Goal: Navigation & Orientation: Find specific page/section

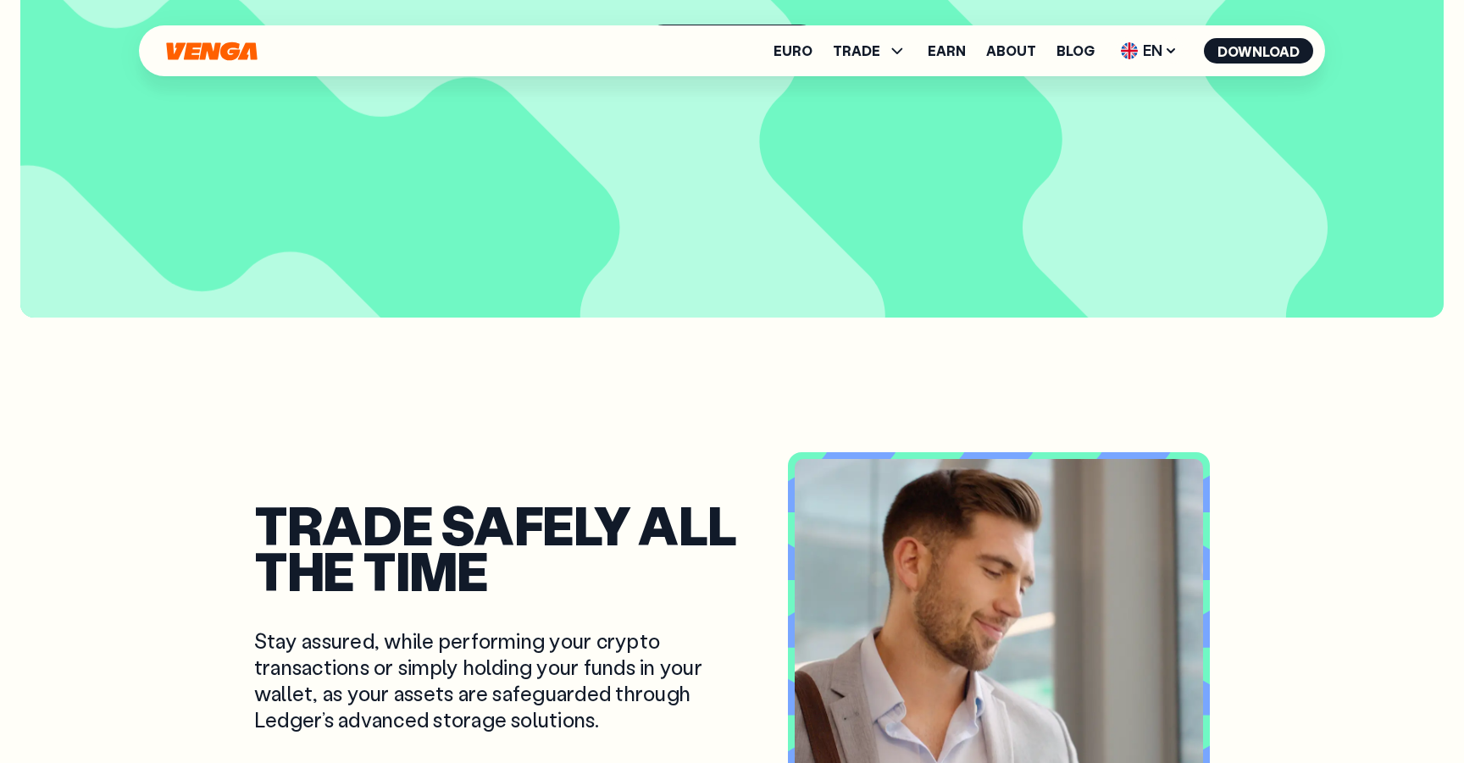
click at [221, 51] on icon "Home" at bounding box center [211, 51] width 91 height 19
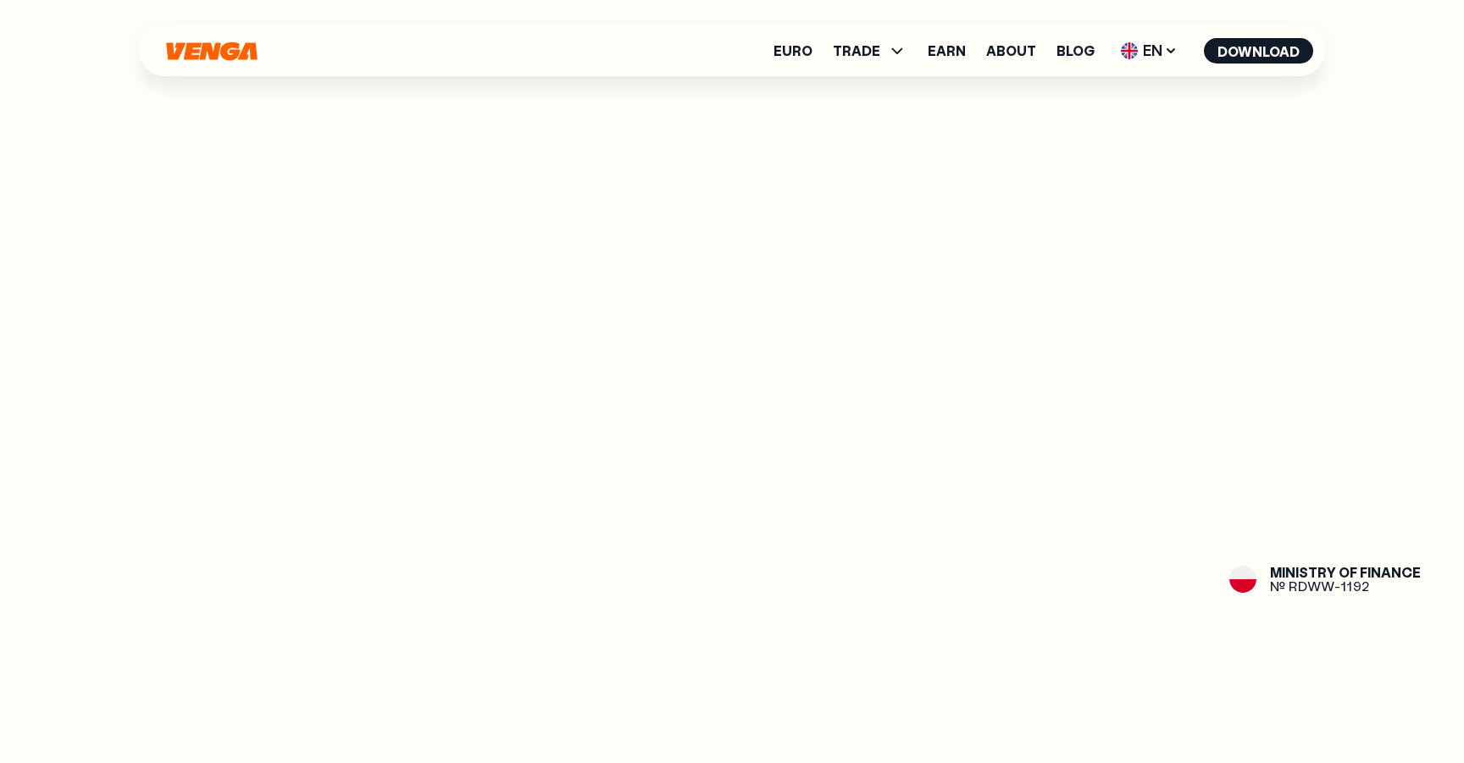
scroll to position [2282, 0]
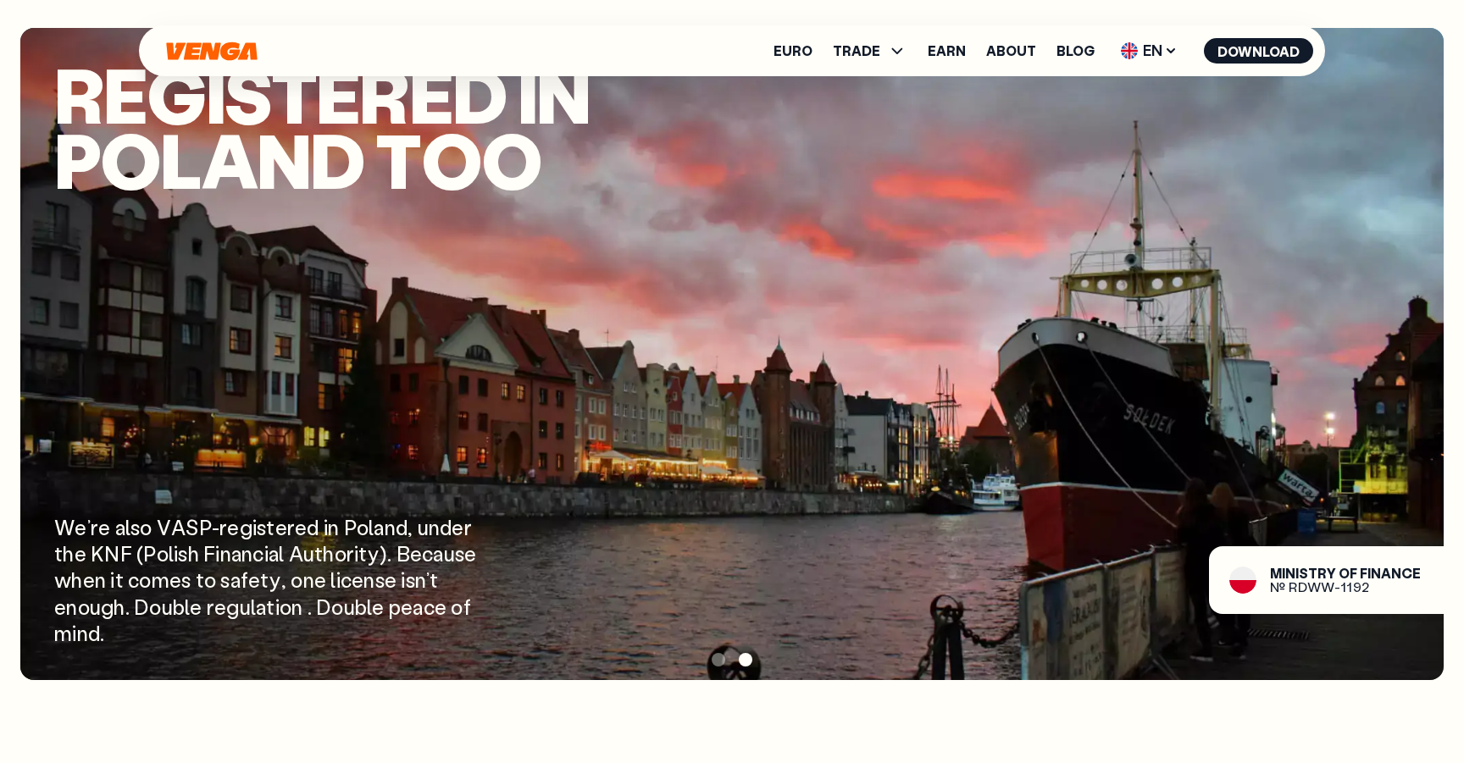
click at [718, 667] on div at bounding box center [731, 659] width 1423 height 25
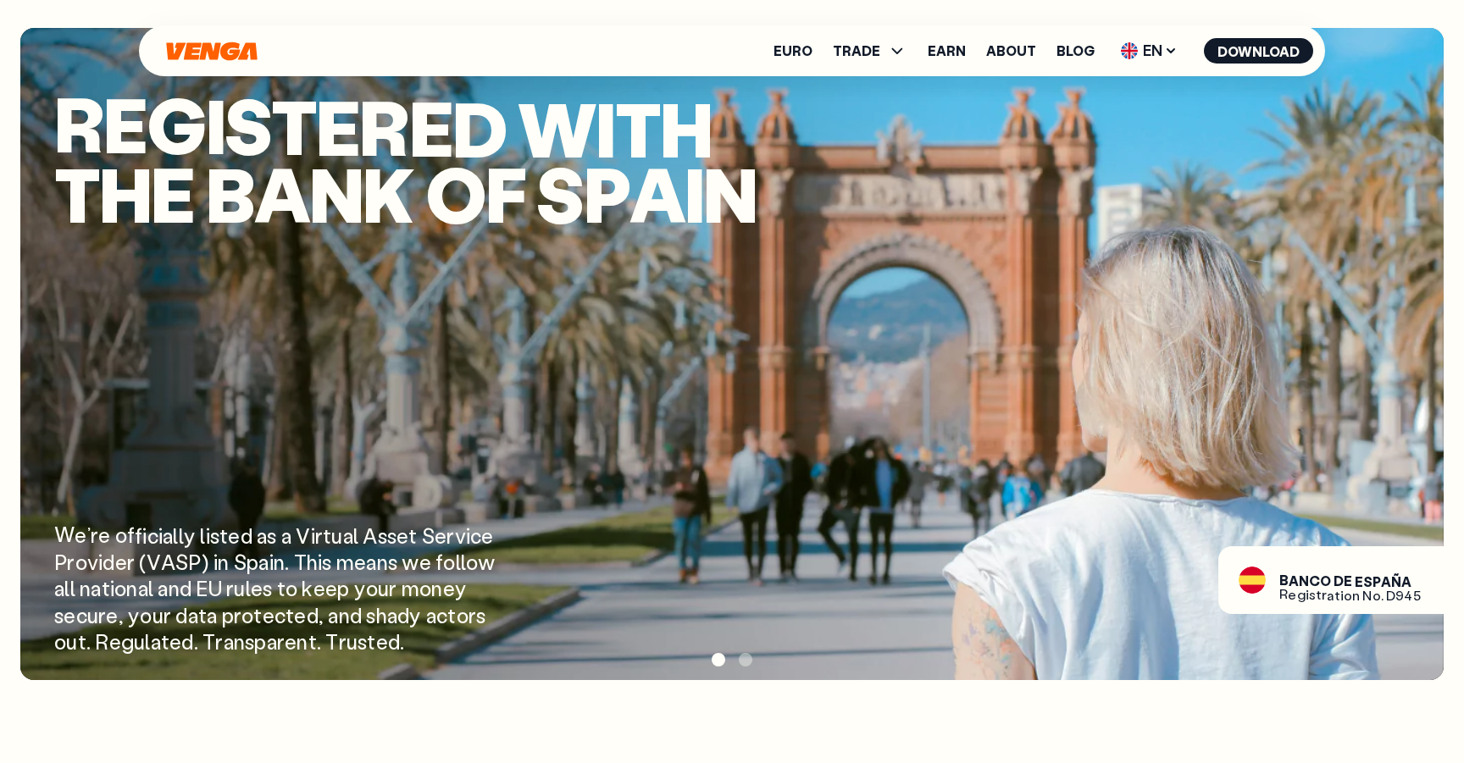
click at [720, 664] on span at bounding box center [719, 660] width 14 height 14
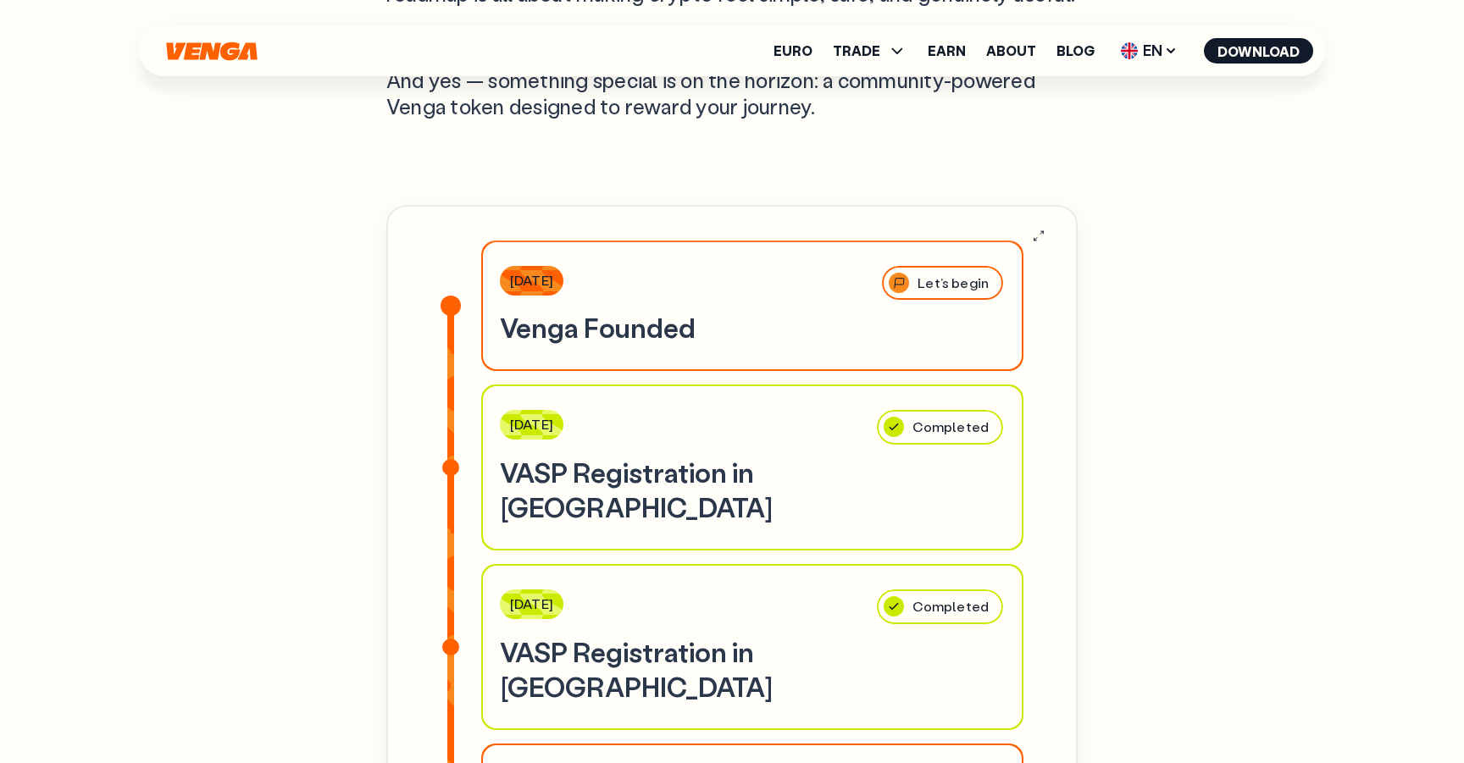
scroll to position [0, 0]
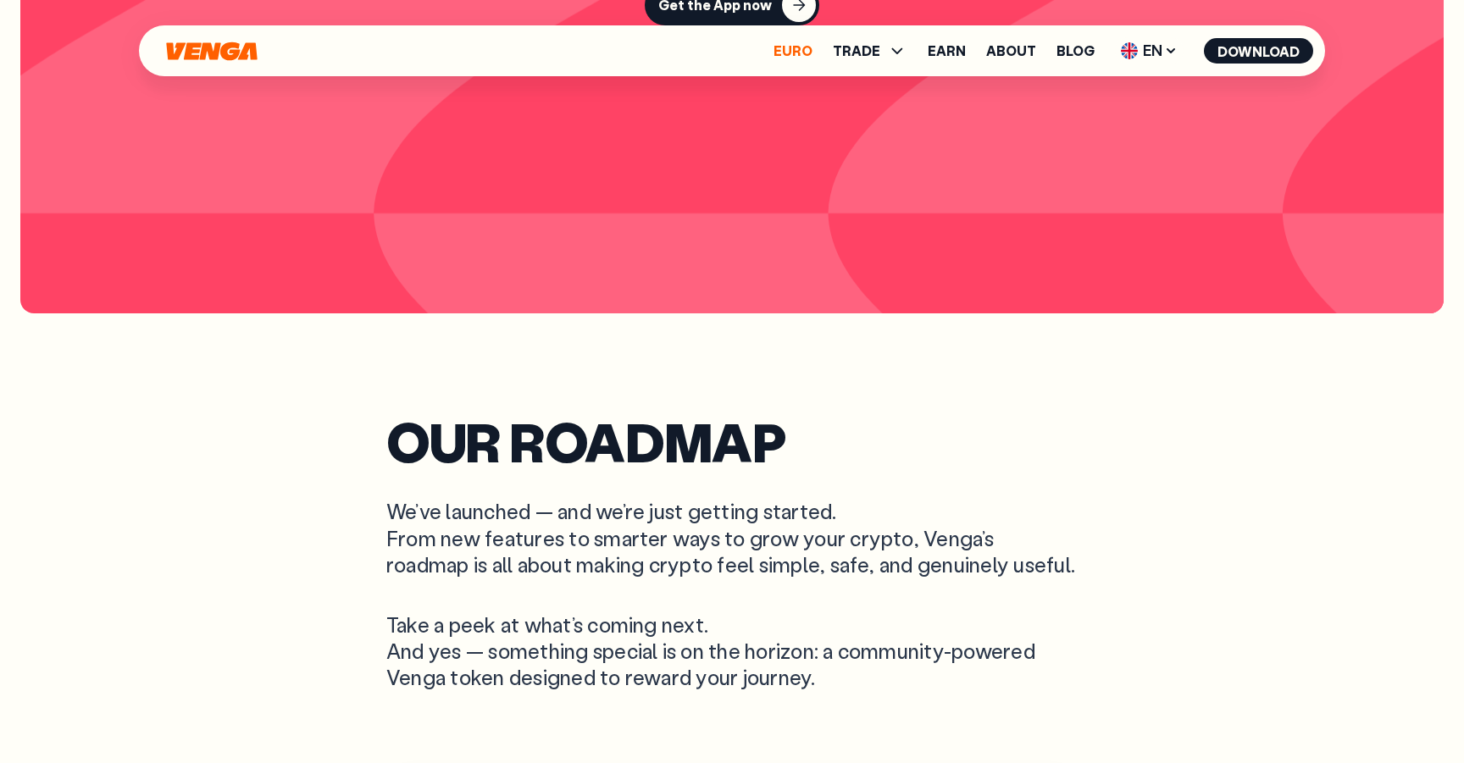
click at [799, 52] on link "Euro" at bounding box center [793, 51] width 39 height 14
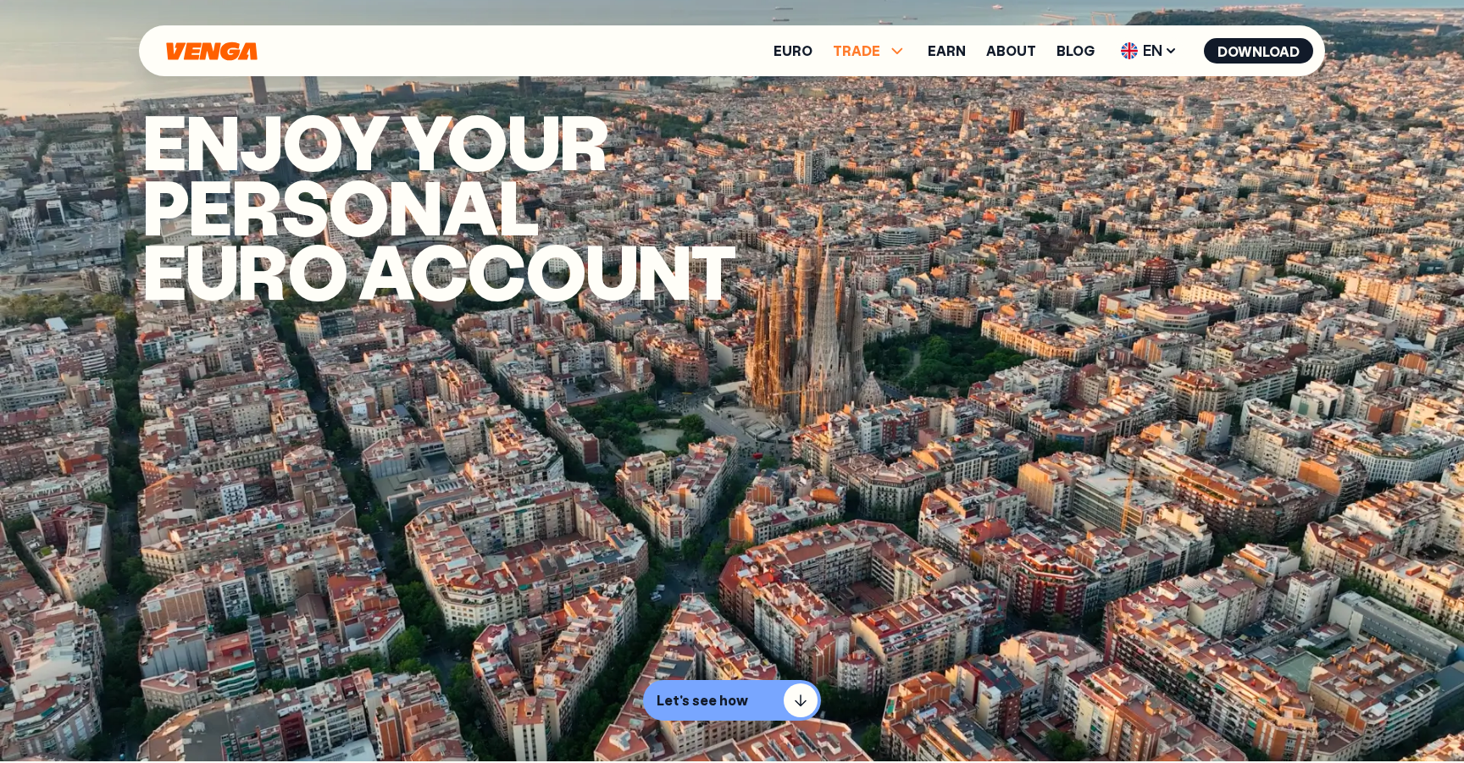
scroll to position [1, 0]
click at [862, 44] on span "TRADE" at bounding box center [856, 51] width 47 height 14
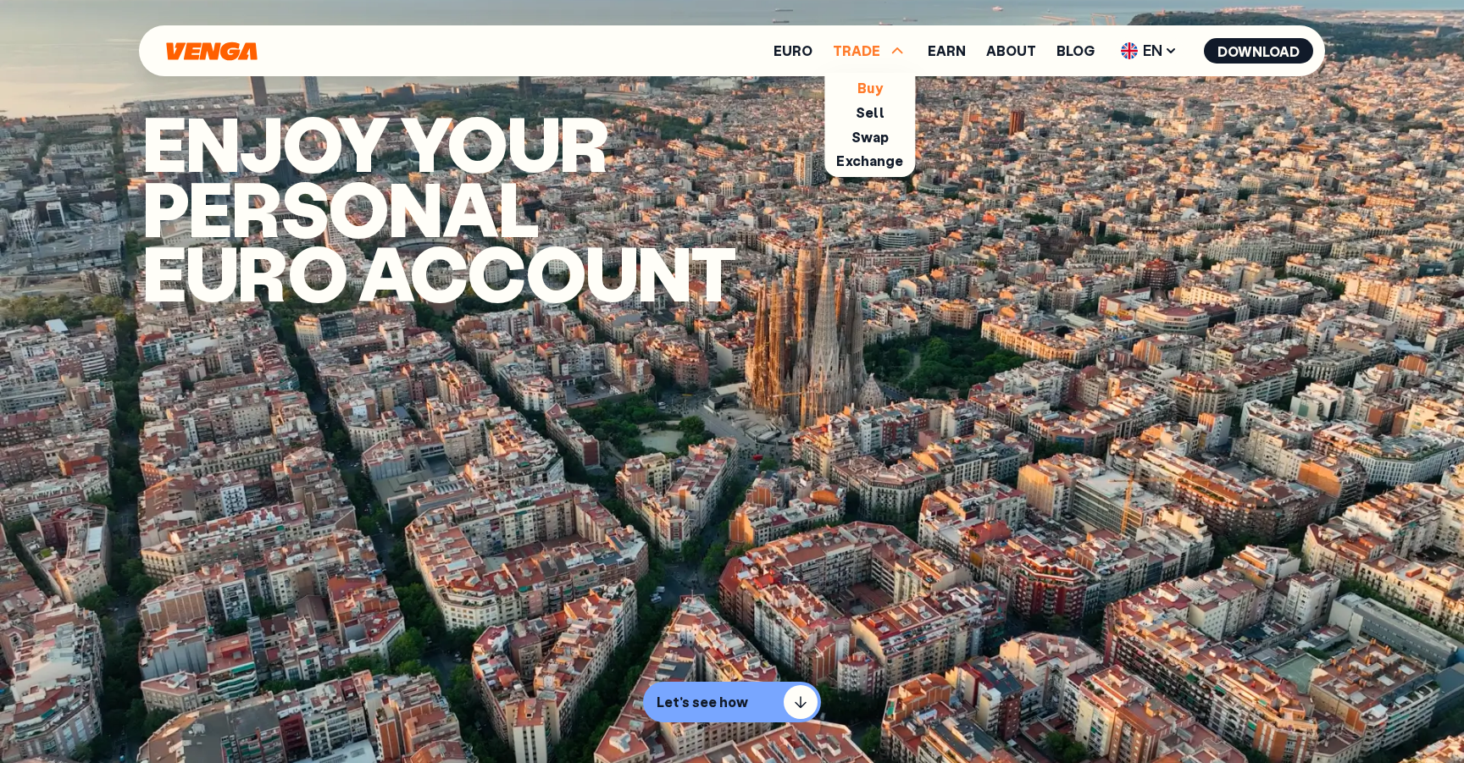
click at [866, 87] on link "Buy" at bounding box center [869, 88] width 25 height 18
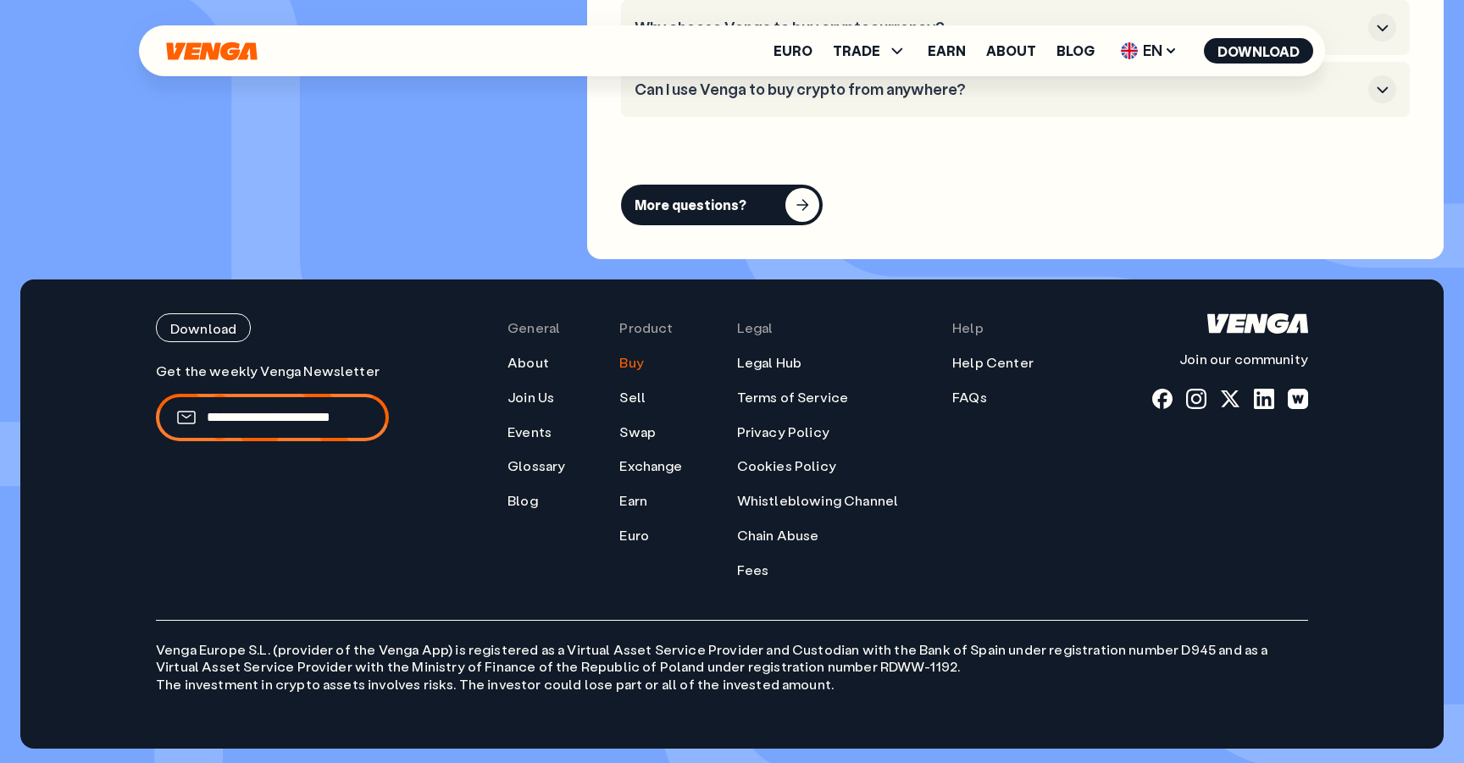
scroll to position [5145, 0]
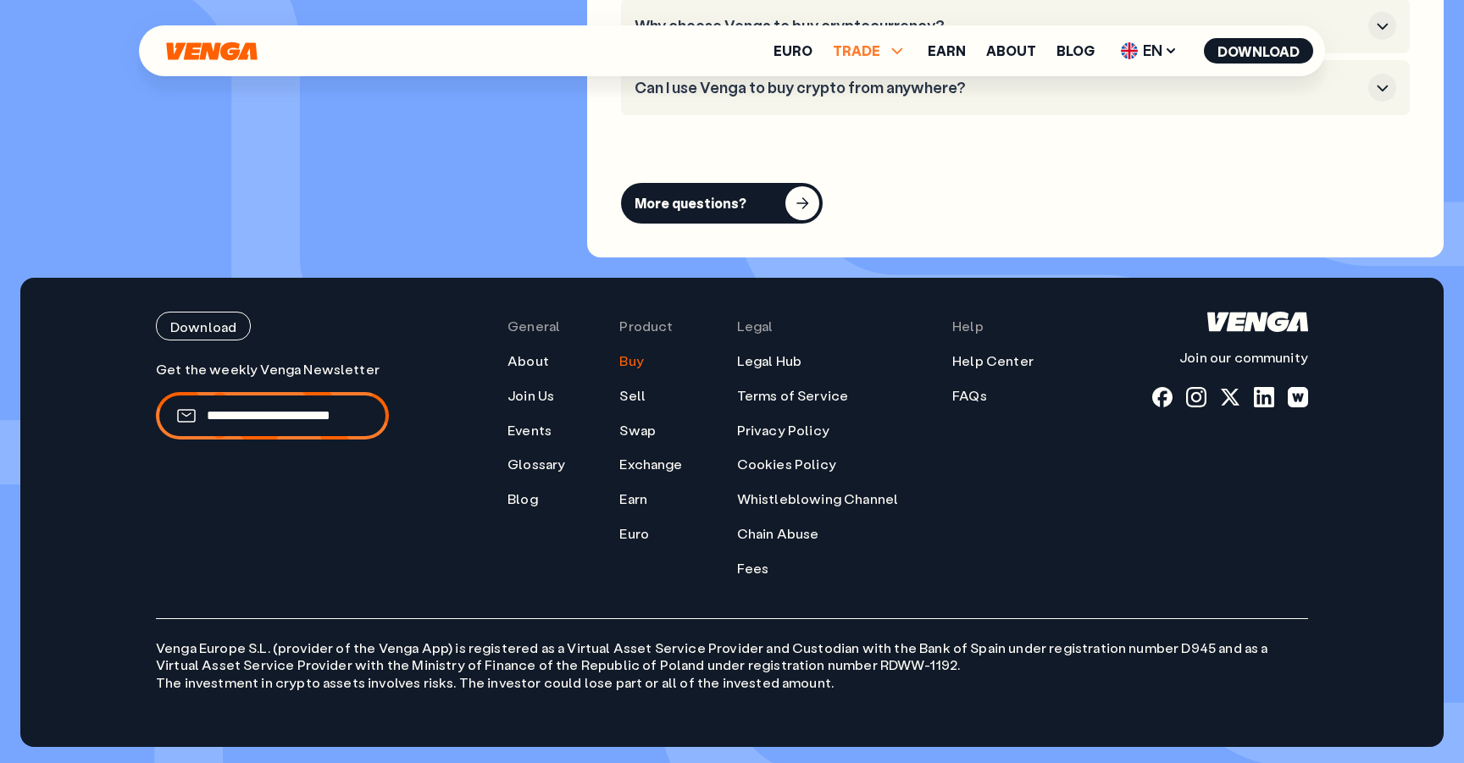
click at [866, 53] on span "TRADE" at bounding box center [856, 51] width 47 height 14
click at [872, 116] on link "Sell" at bounding box center [870, 112] width 29 height 18
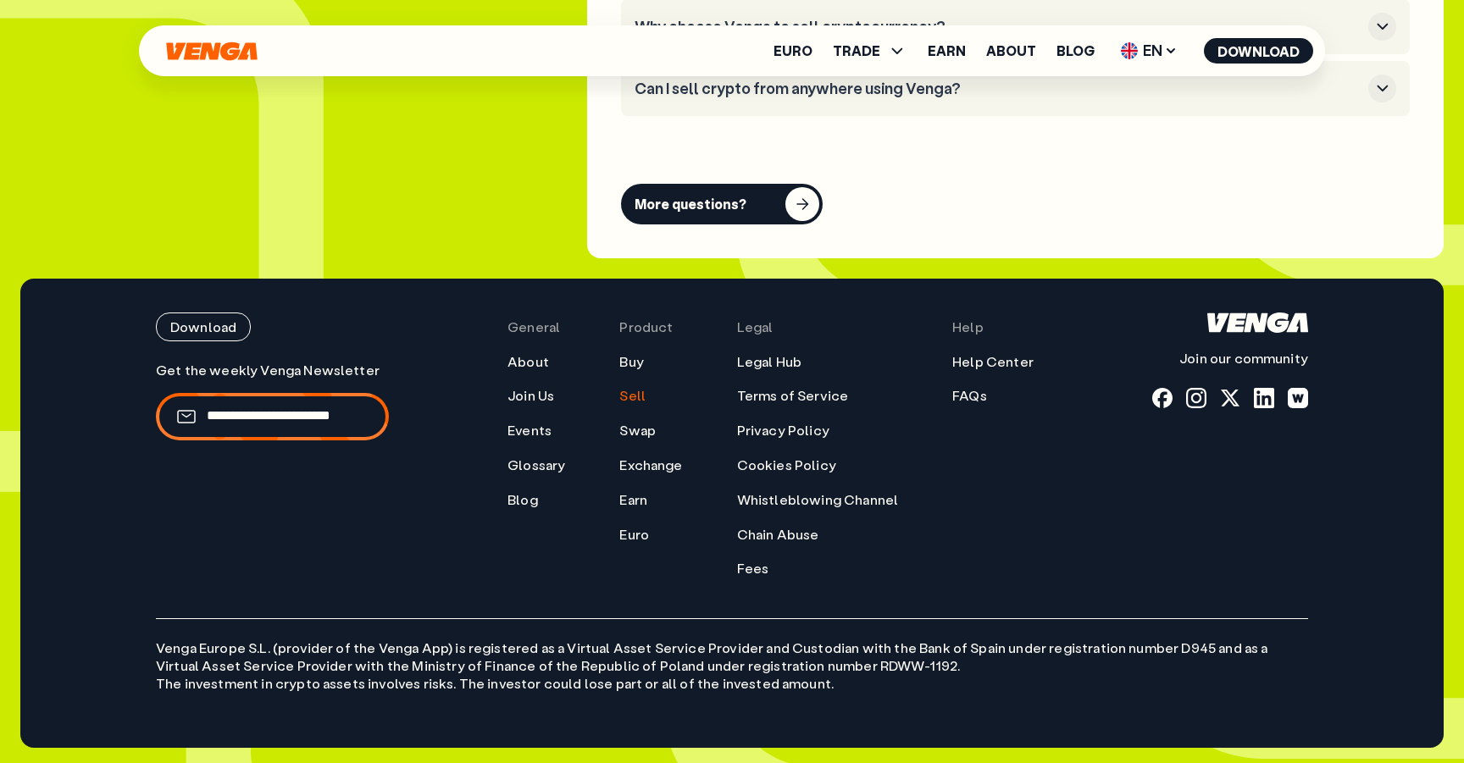
scroll to position [5064, 0]
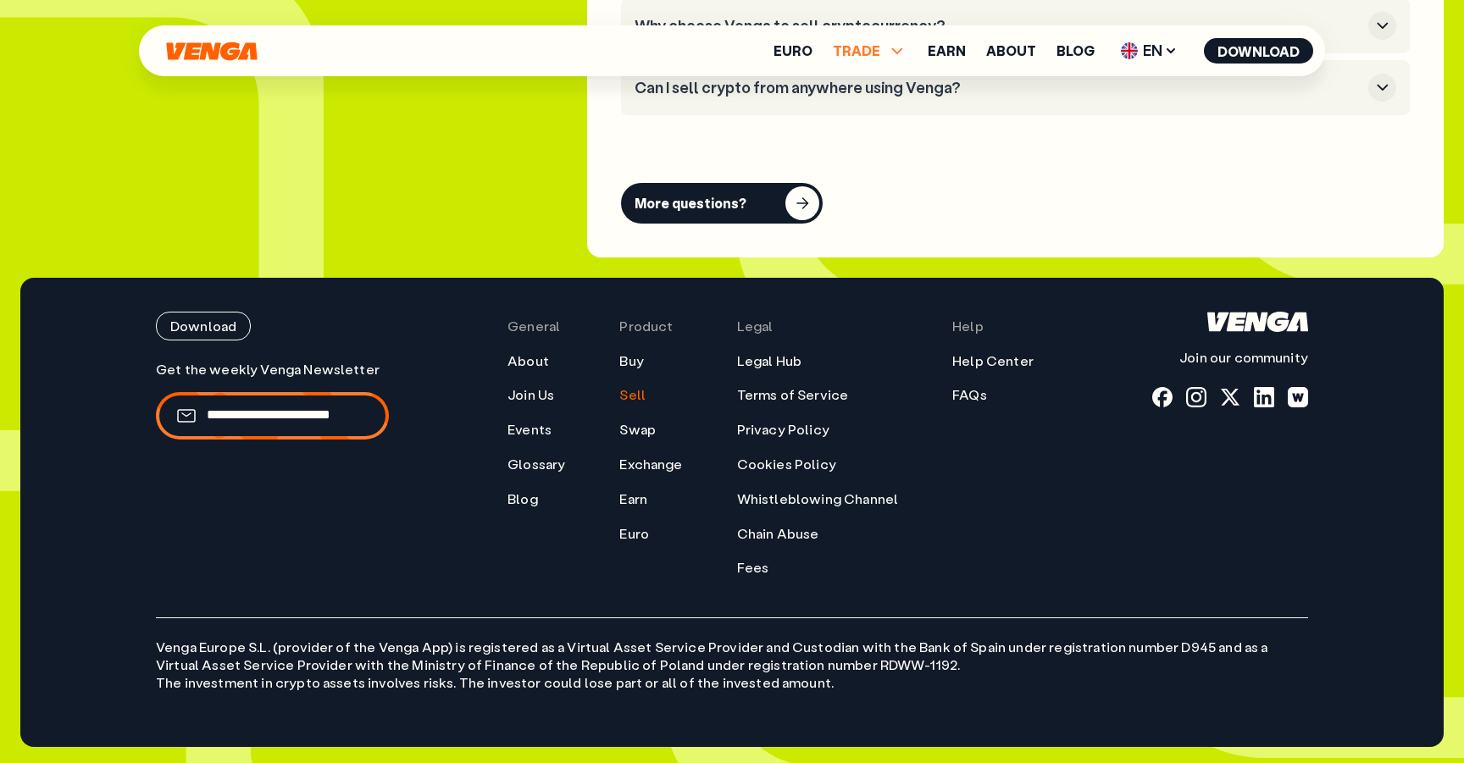
click at [892, 47] on icon at bounding box center [897, 51] width 20 height 20
click at [873, 134] on link "Swap" at bounding box center [870, 137] width 38 height 18
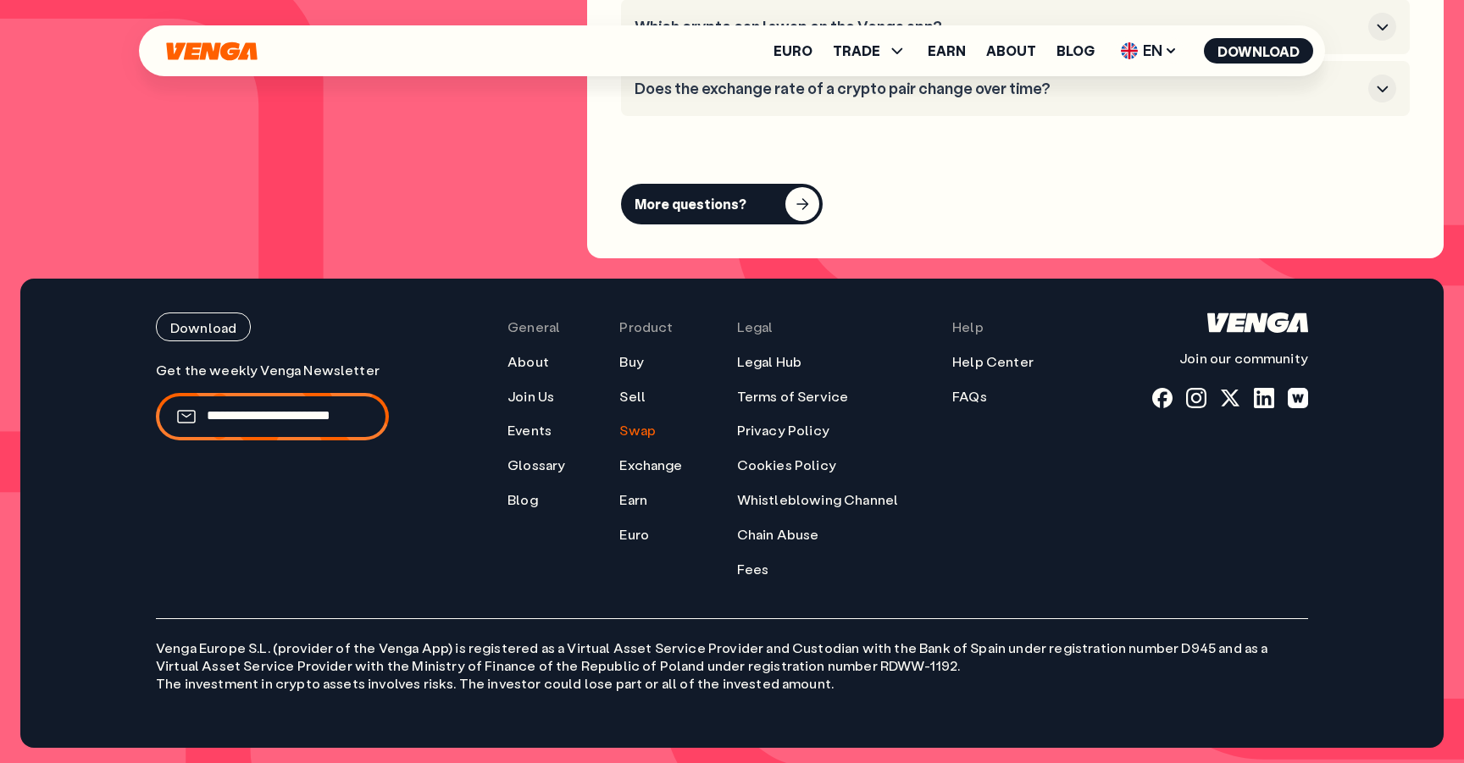
scroll to position [5060, 0]
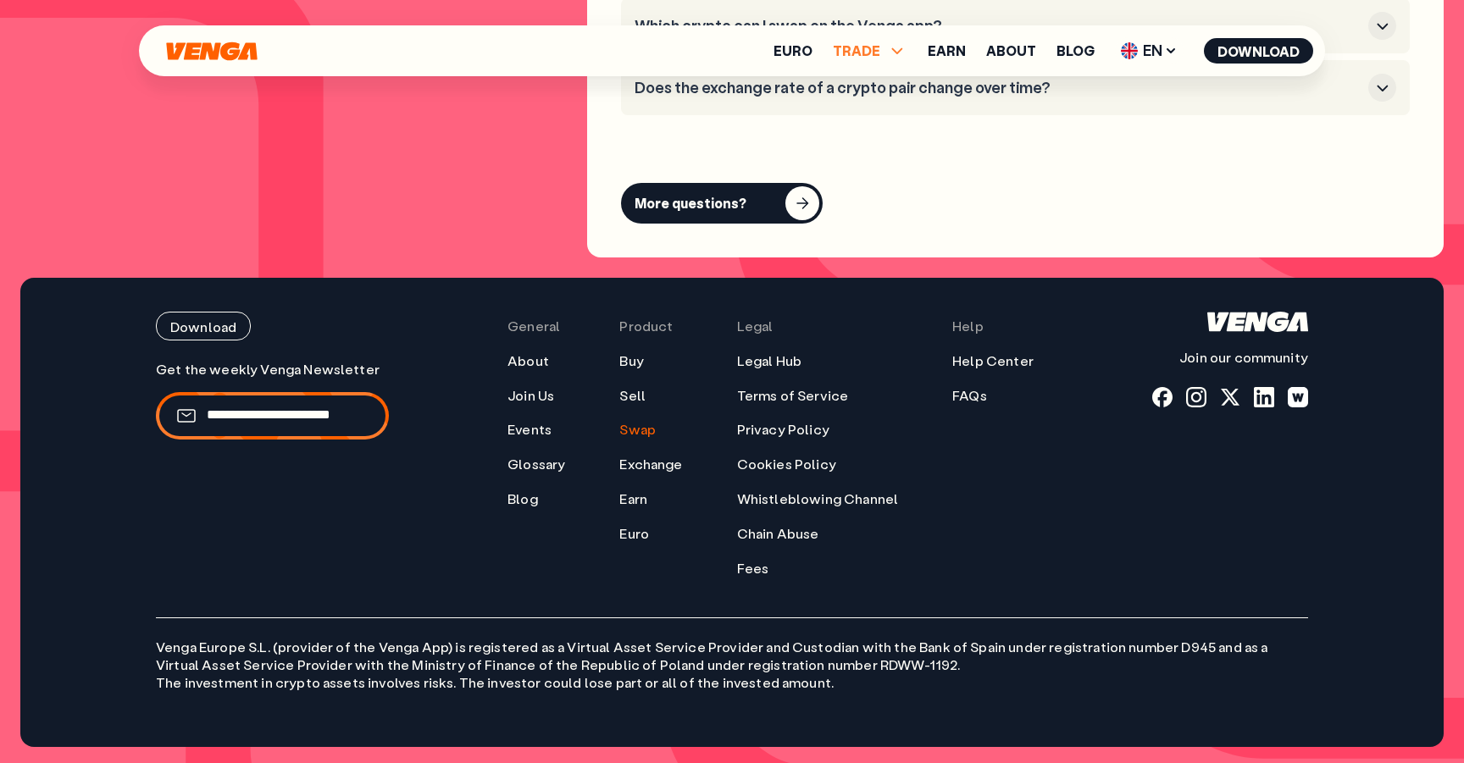
click at [899, 57] on icon at bounding box center [897, 51] width 20 height 20
click at [868, 169] on link "Exchange" at bounding box center [869, 161] width 67 height 18
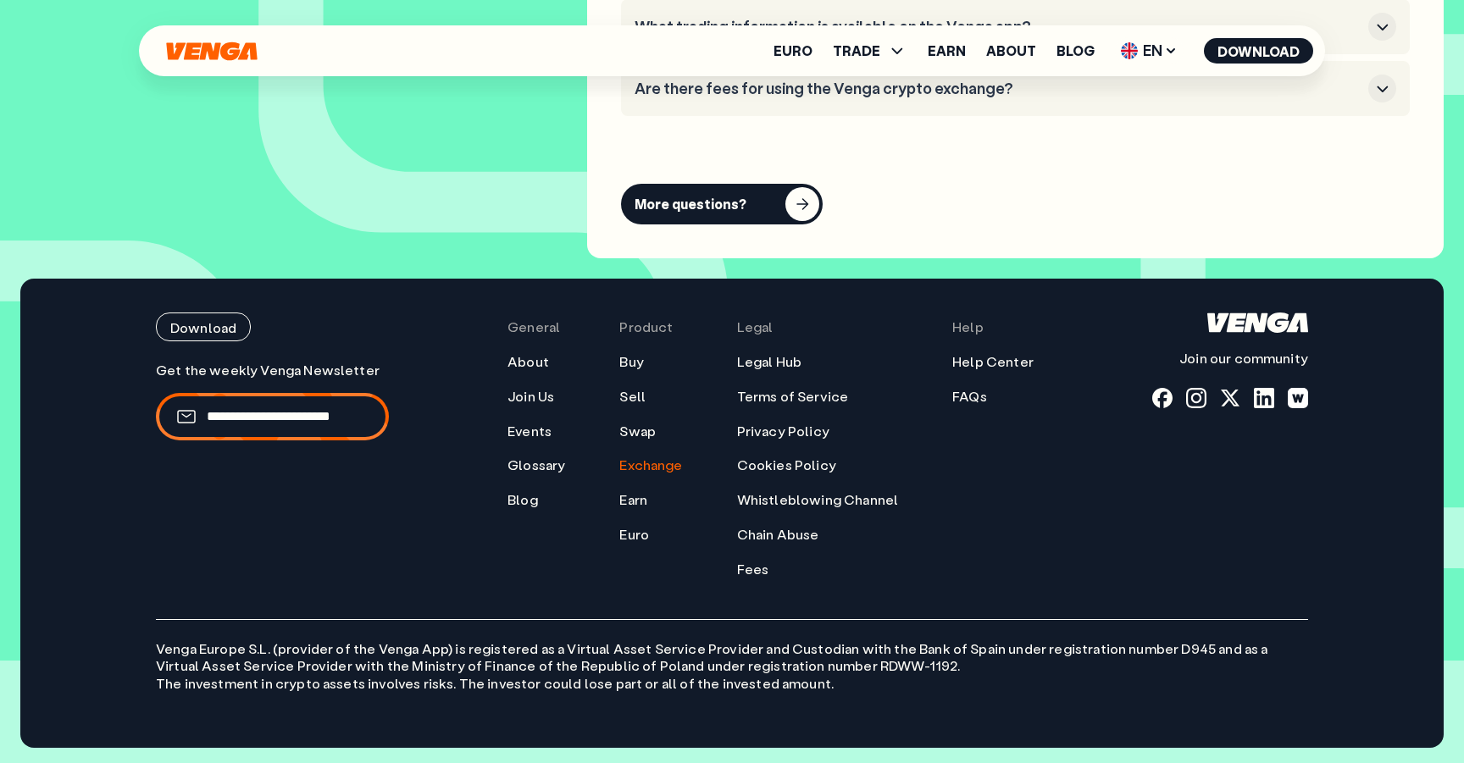
scroll to position [6223, 0]
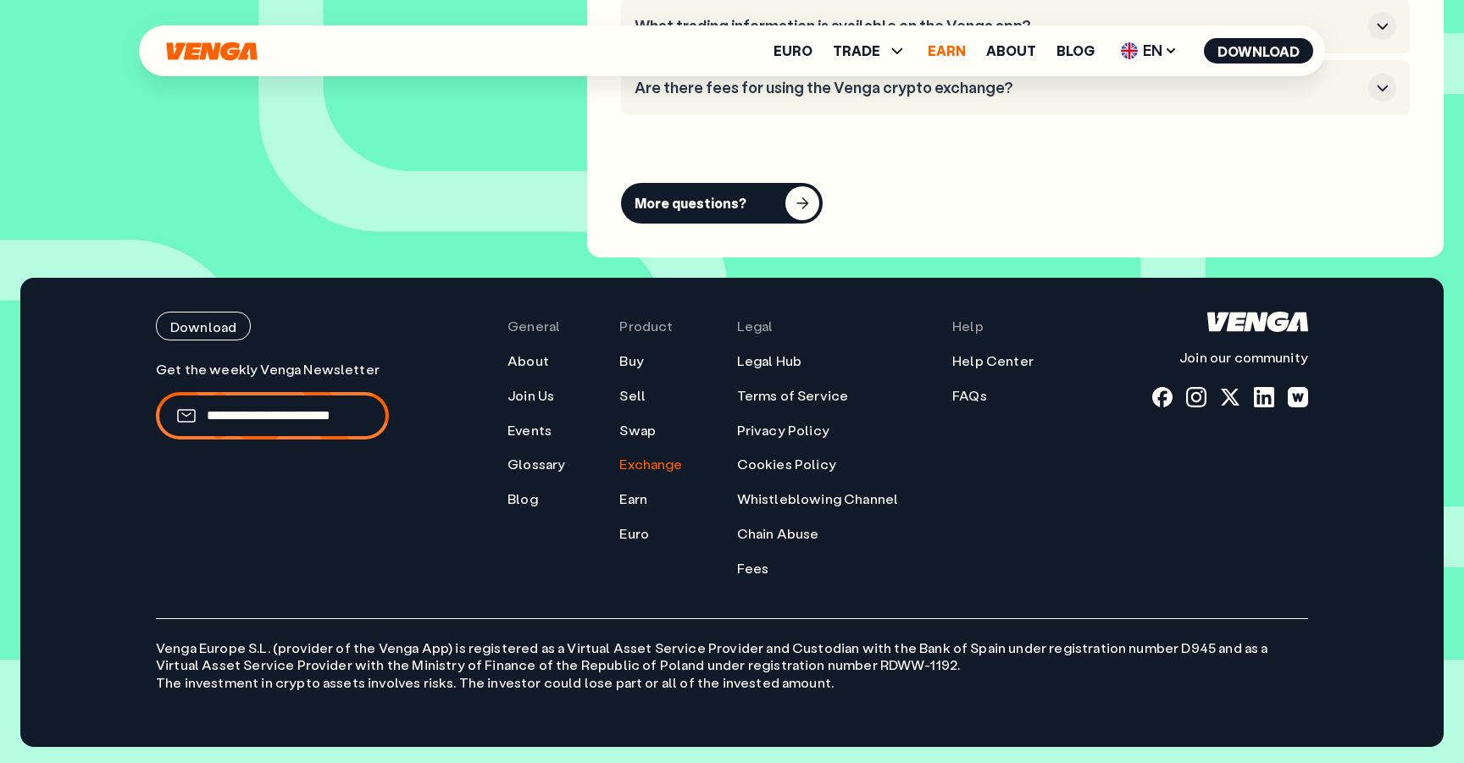
click at [960, 54] on link "Earn" at bounding box center [947, 51] width 38 height 14
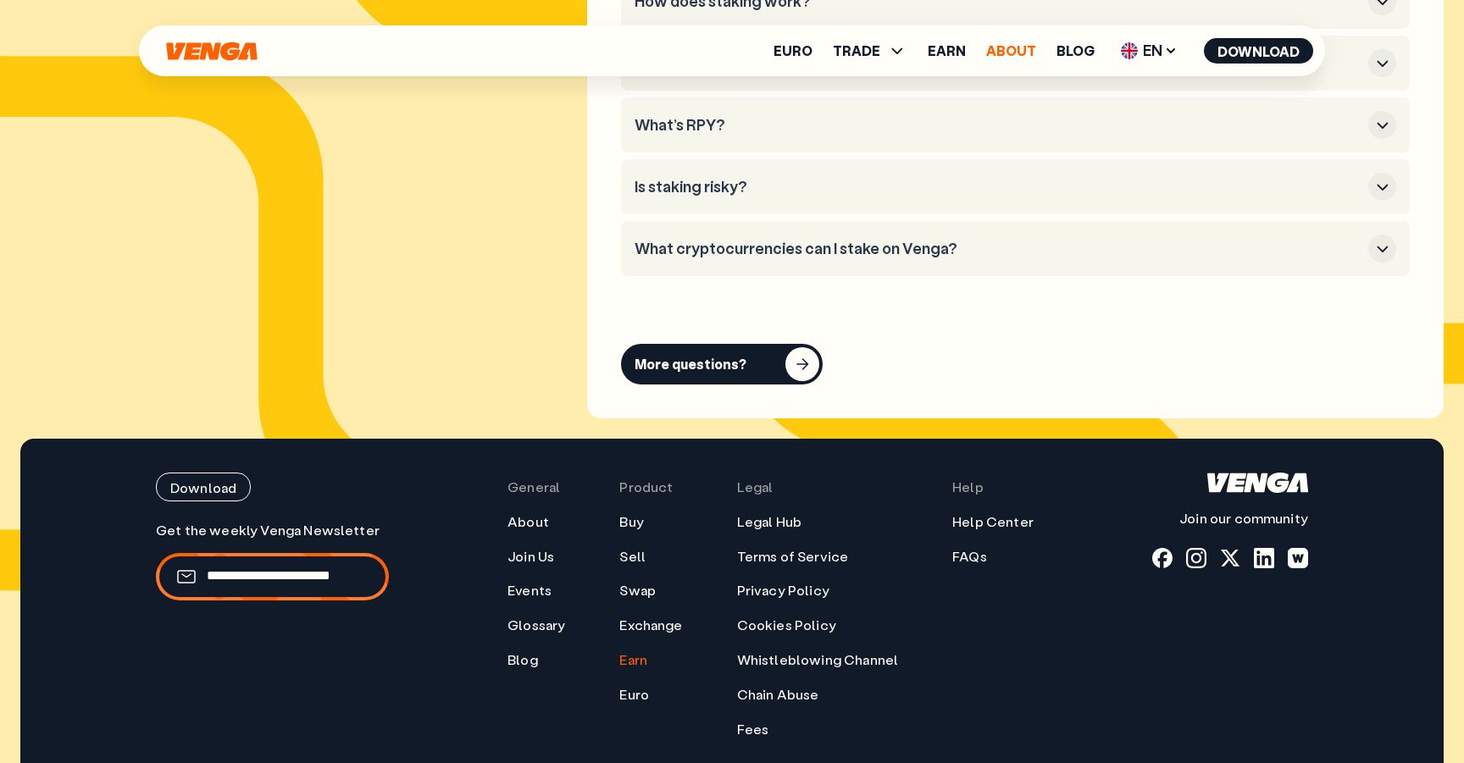
scroll to position [8548, 0]
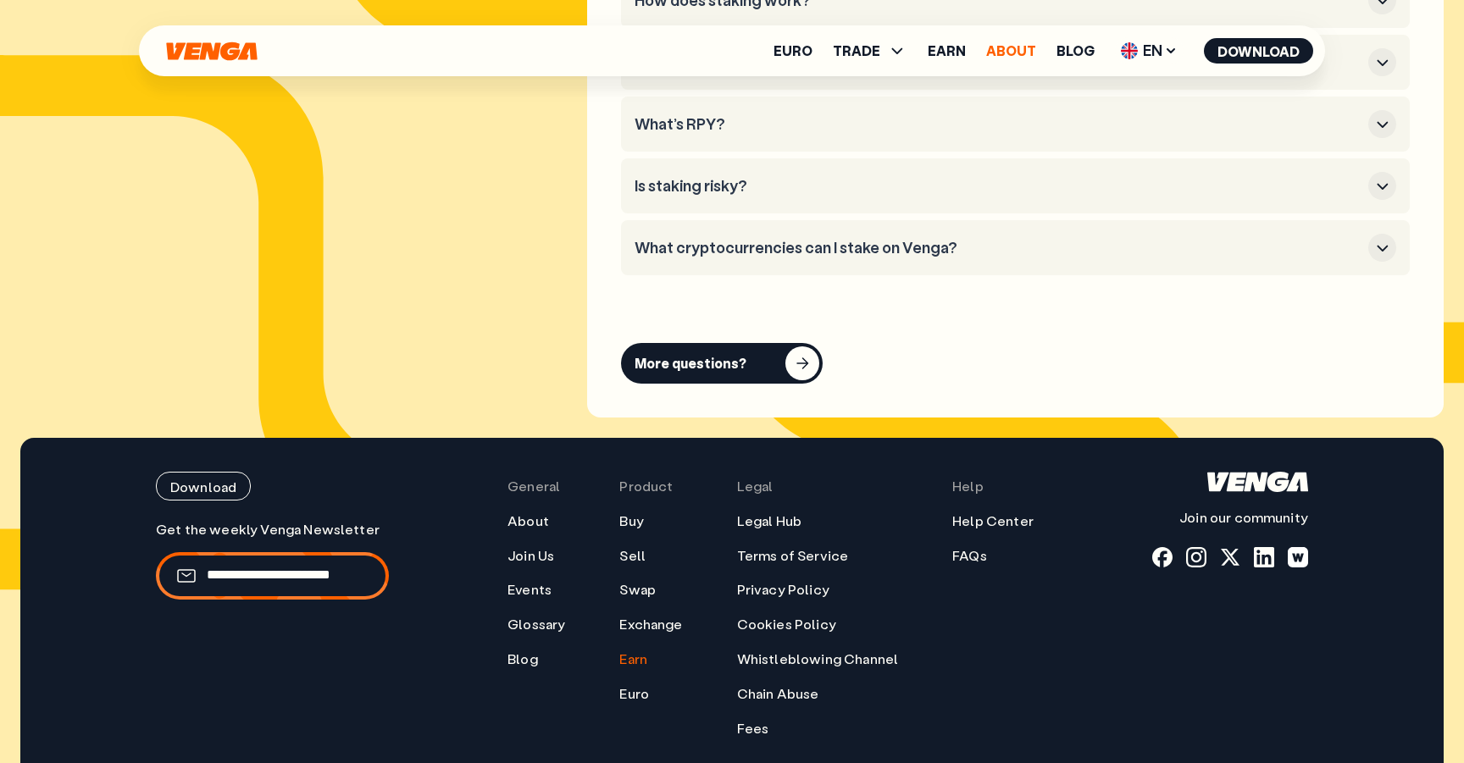
click at [1012, 54] on link "About" at bounding box center [1011, 51] width 50 height 14
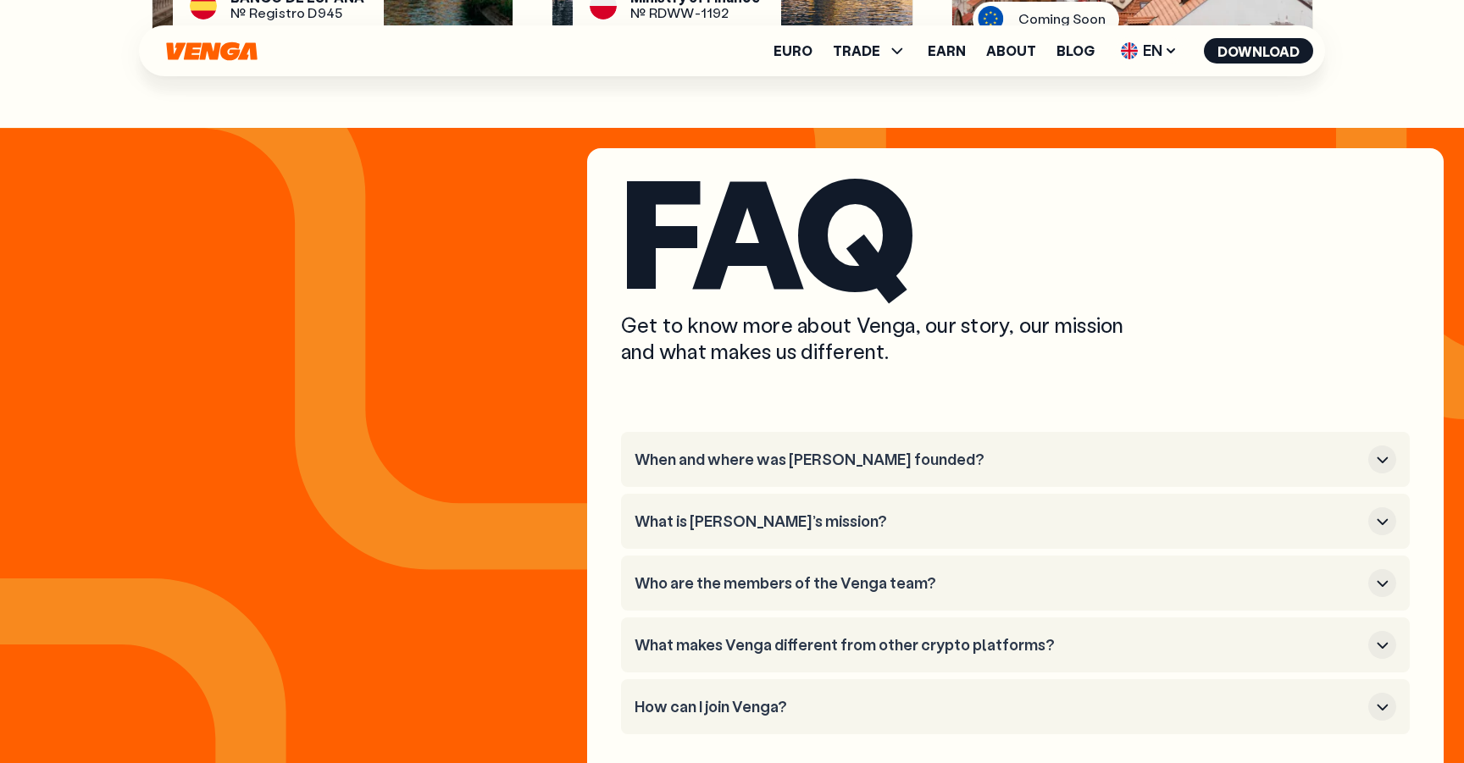
scroll to position [6118, 0]
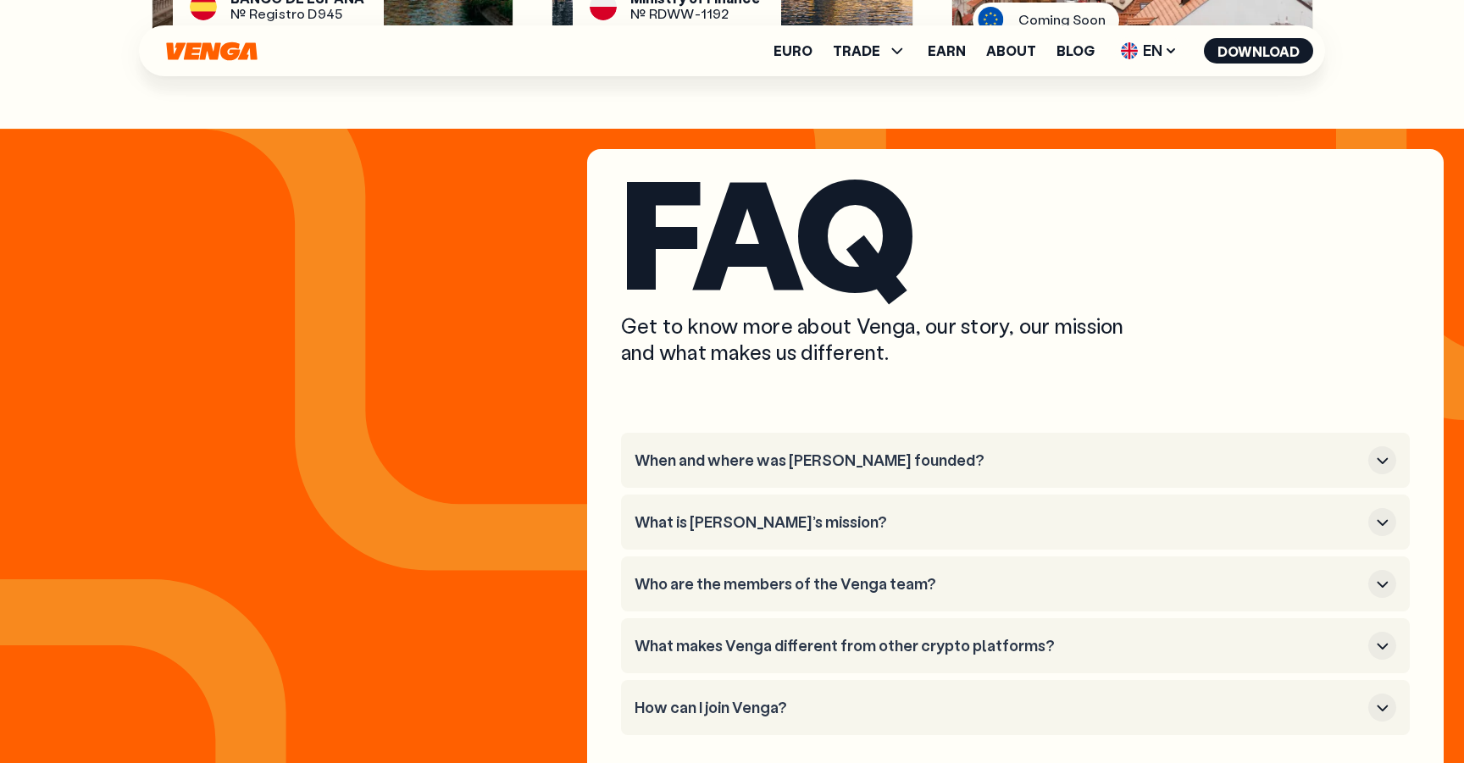
click at [228, 61] on div "Euro TRADE Buy Sell Swap Exchange Earn About Blog EN English - EN Español - ES …" at bounding box center [732, 50] width 1186 height 51
click at [219, 45] on icon "Home" at bounding box center [211, 51] width 91 height 19
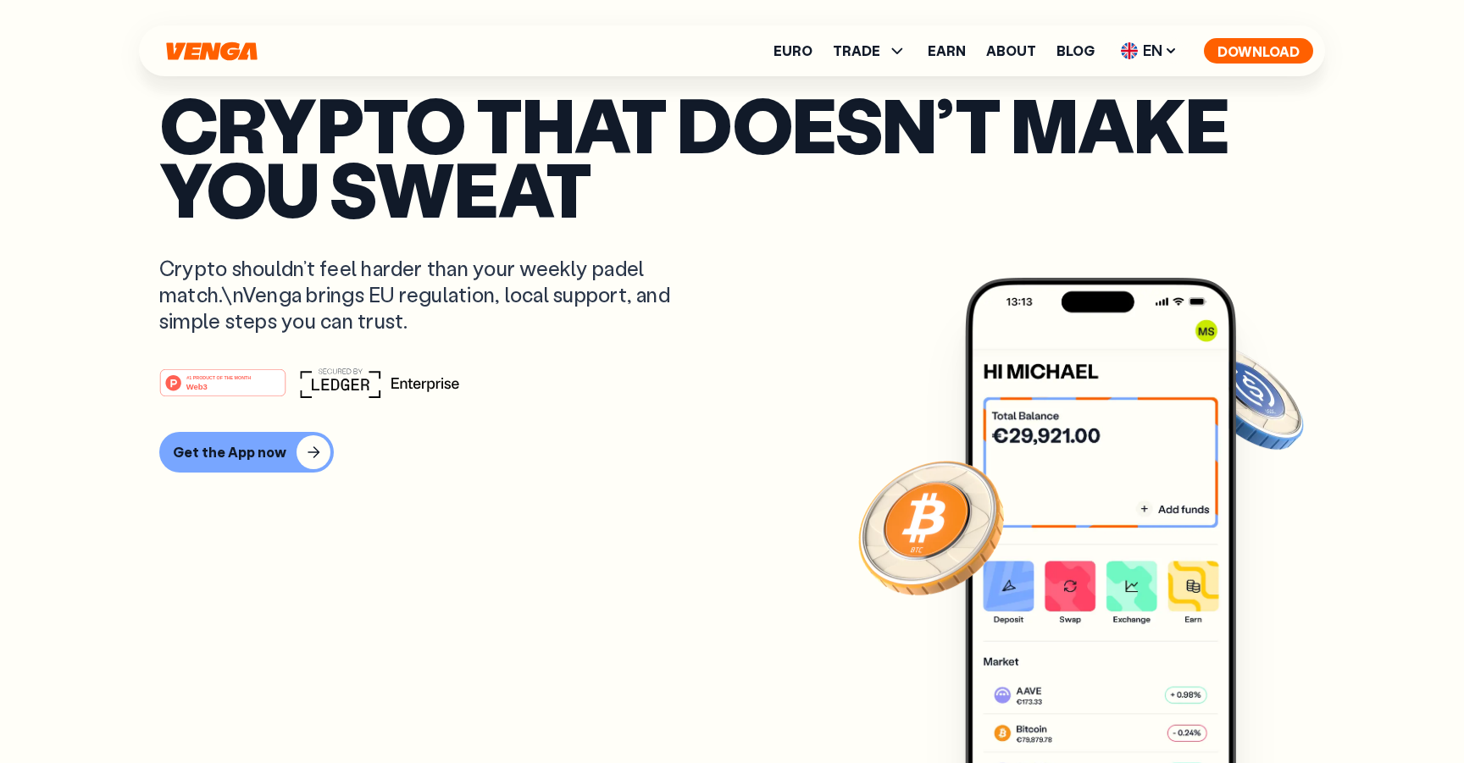
click at [1291, 53] on button "Download" at bounding box center [1258, 50] width 109 height 25
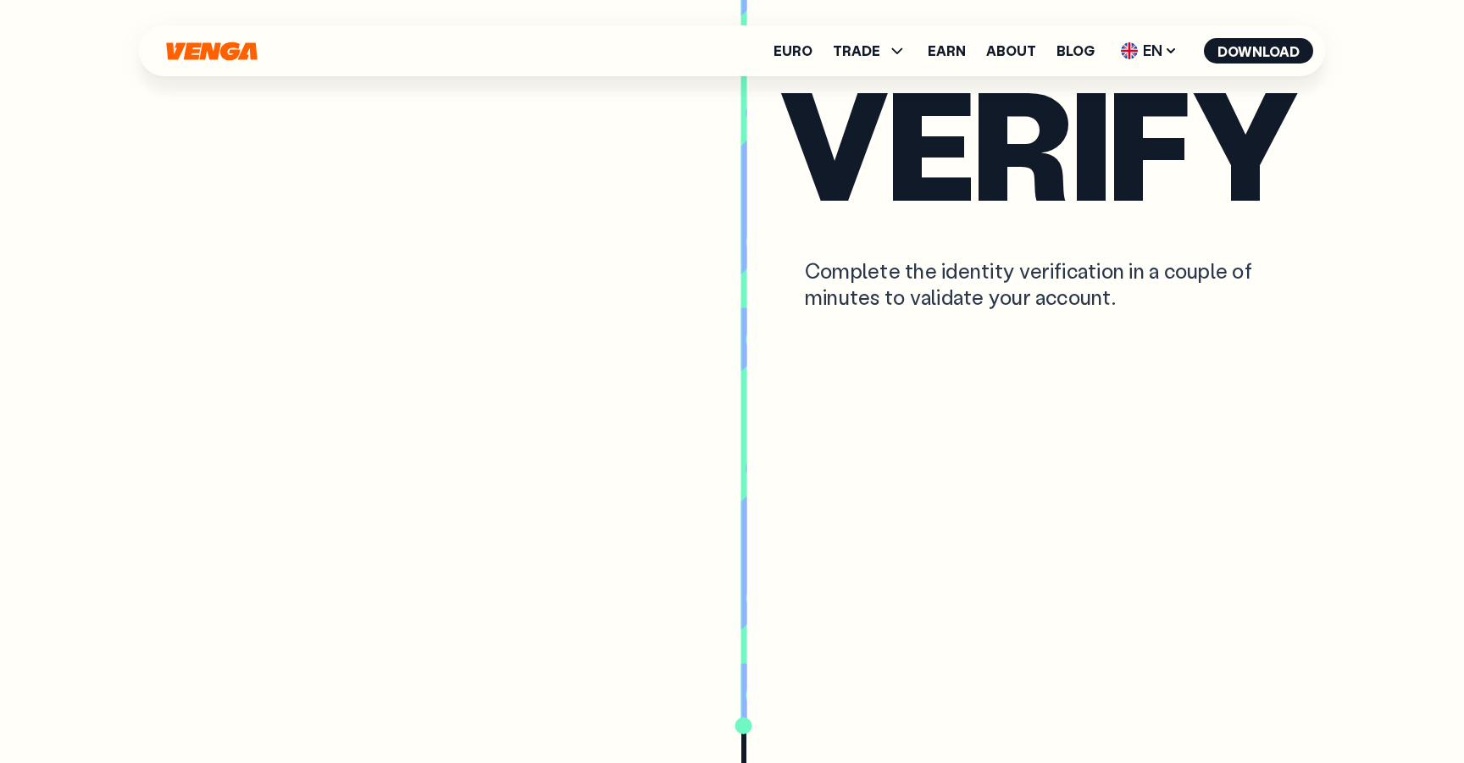
scroll to position [4461, 0]
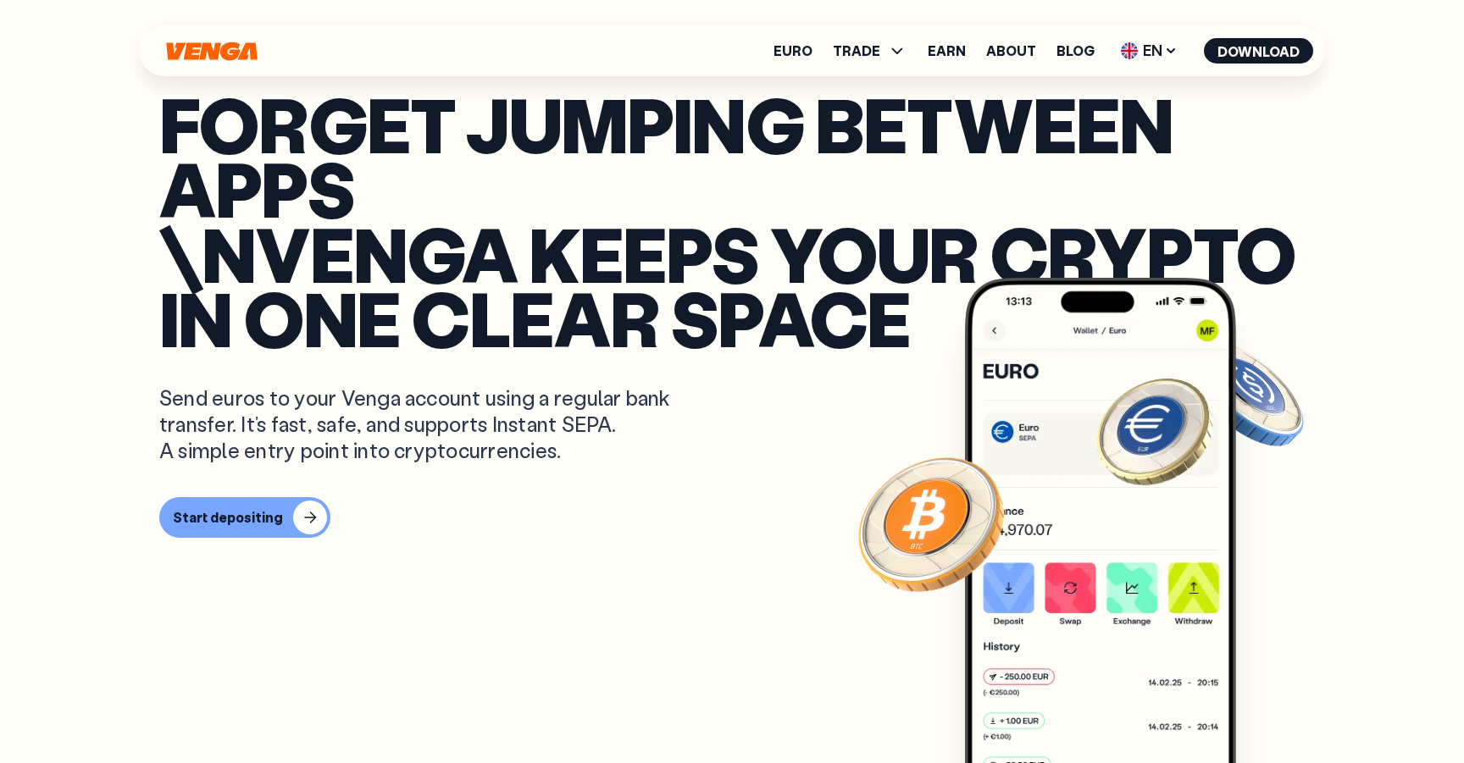
scroll to position [434, 0]
click at [209, 48] on icon "Home" at bounding box center [211, 51] width 91 height 19
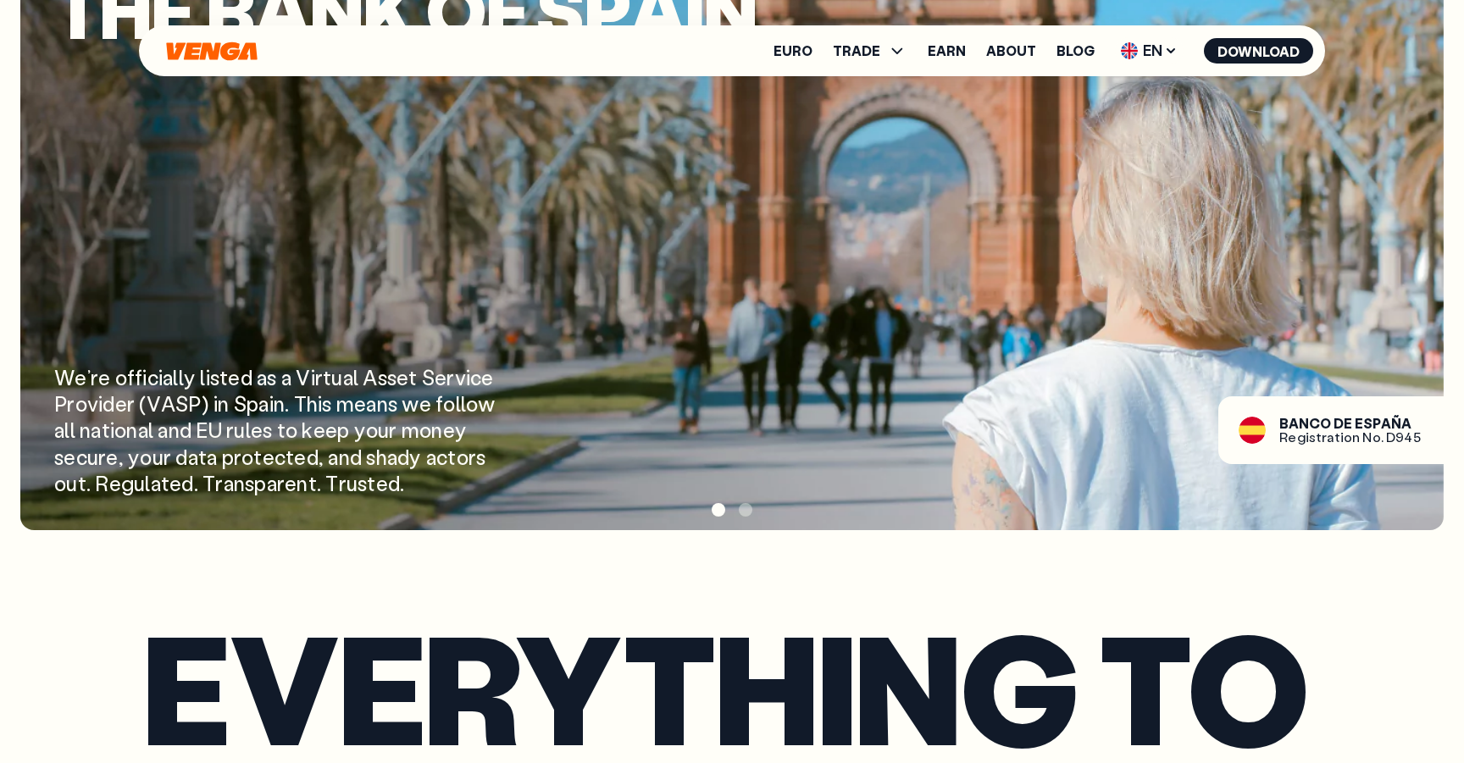
scroll to position [2431, 0]
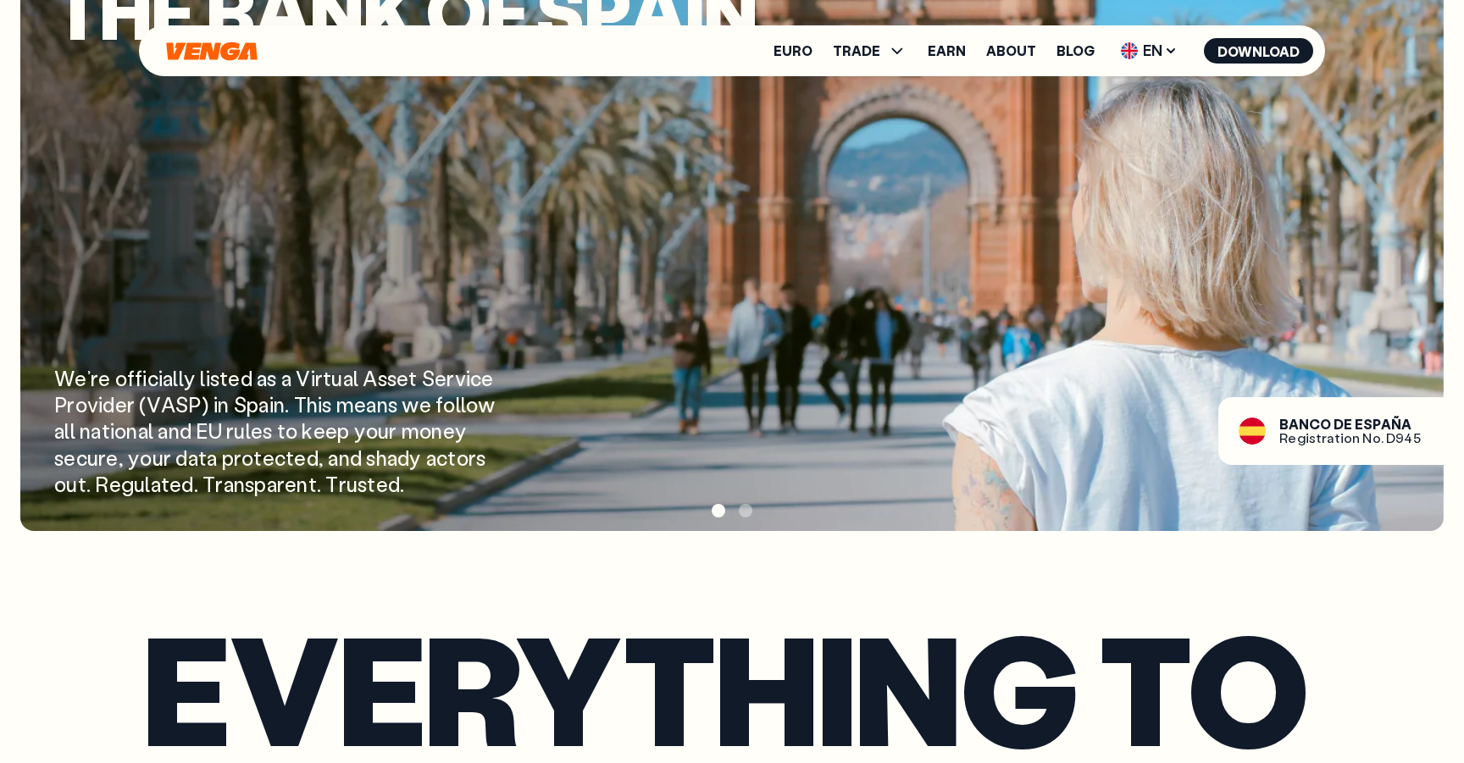
click at [747, 513] on span at bounding box center [746, 511] width 14 height 14
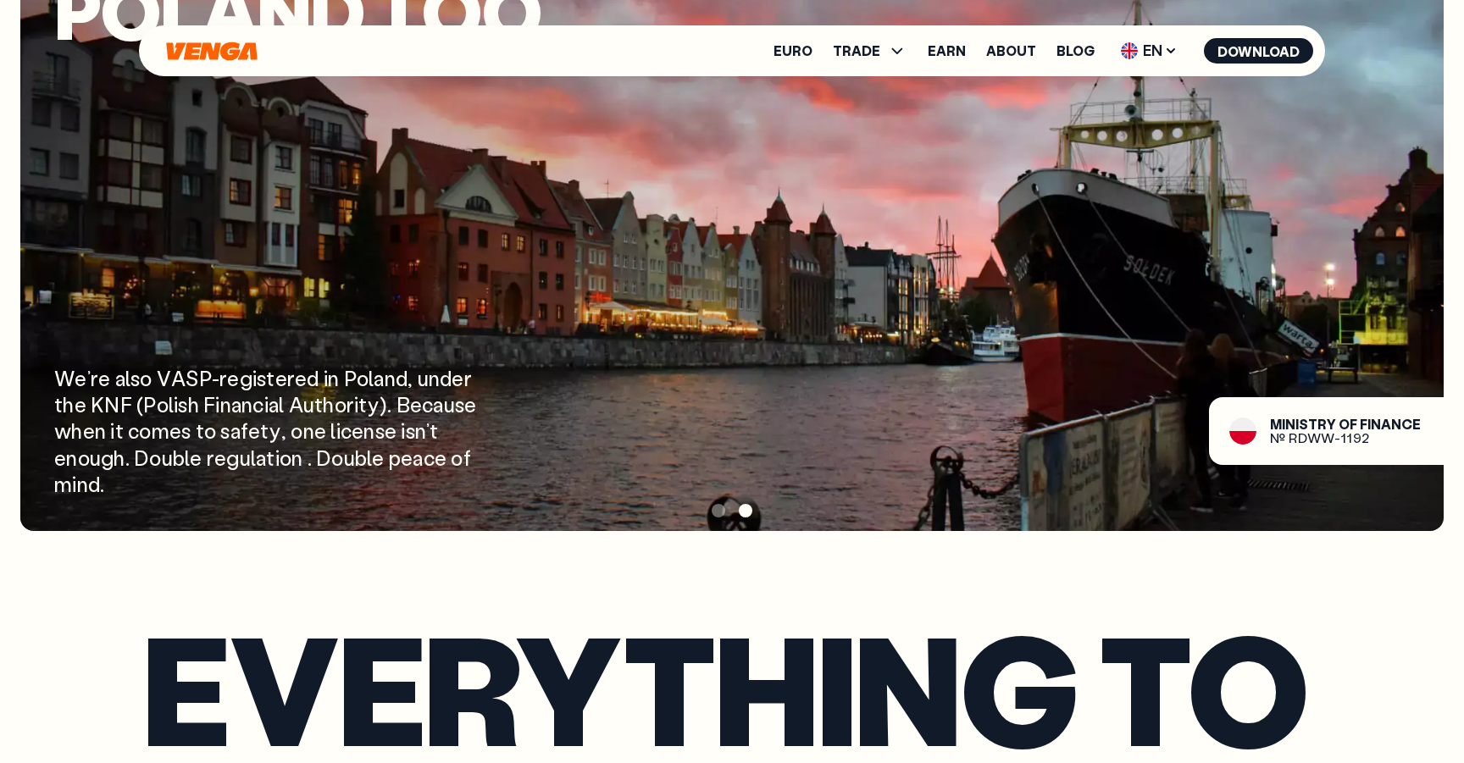
click at [724, 516] on div at bounding box center [731, 510] width 1423 height 25
click at [722, 515] on span at bounding box center [719, 511] width 14 height 14
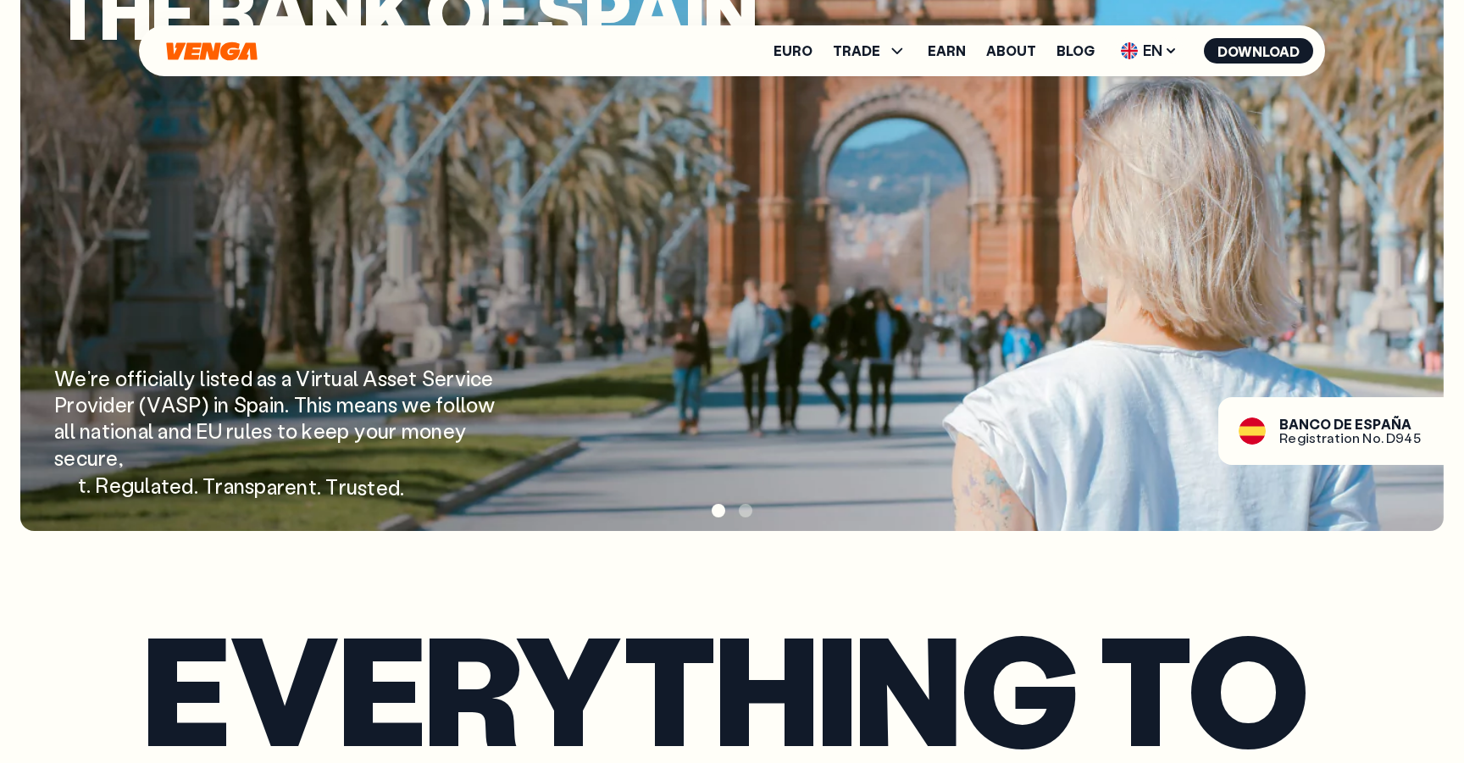
click at [747, 514] on span at bounding box center [746, 511] width 14 height 14
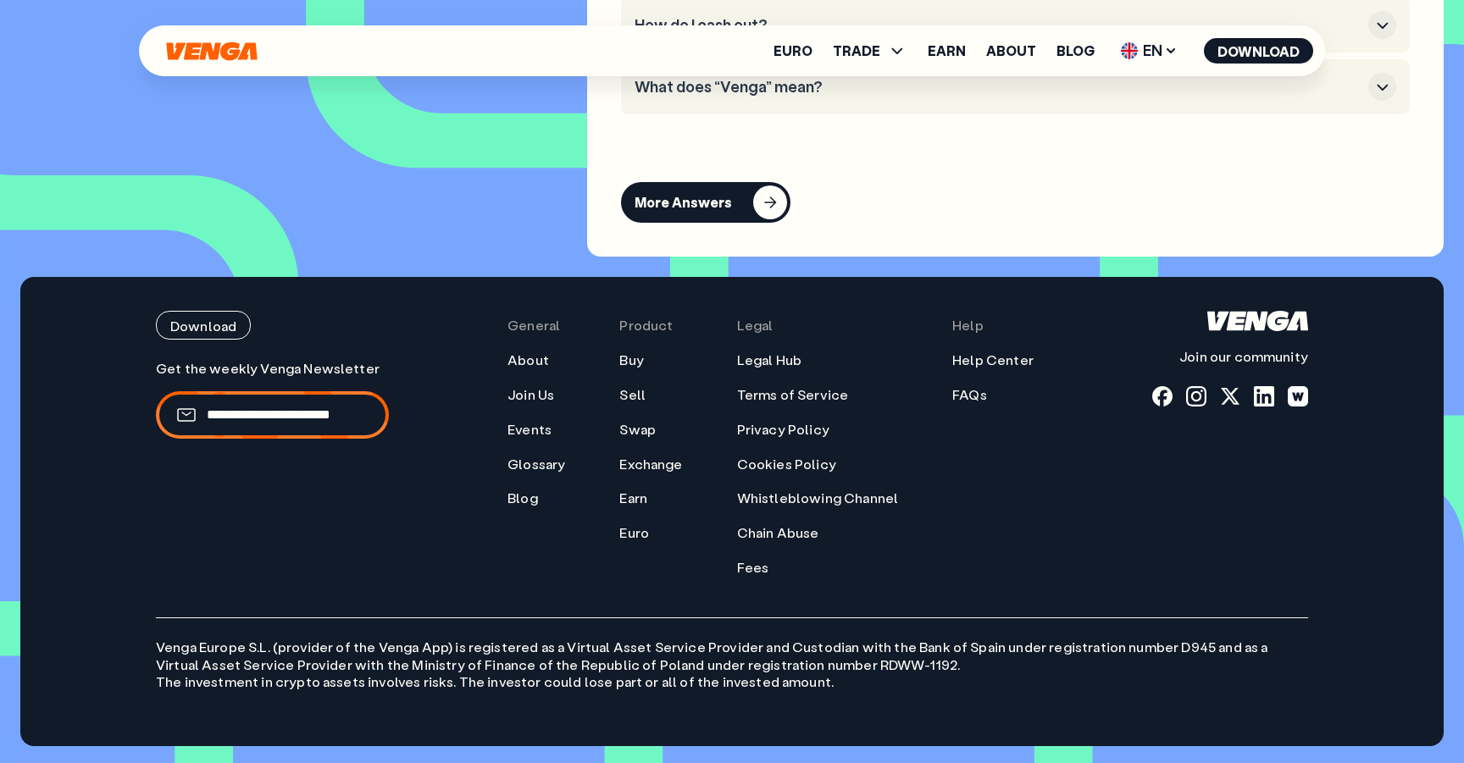
scroll to position [7898, 0]
click at [530, 396] on link "Join Us" at bounding box center [530, 395] width 47 height 18
click at [544, 435] on link "Events" at bounding box center [529, 430] width 44 height 18
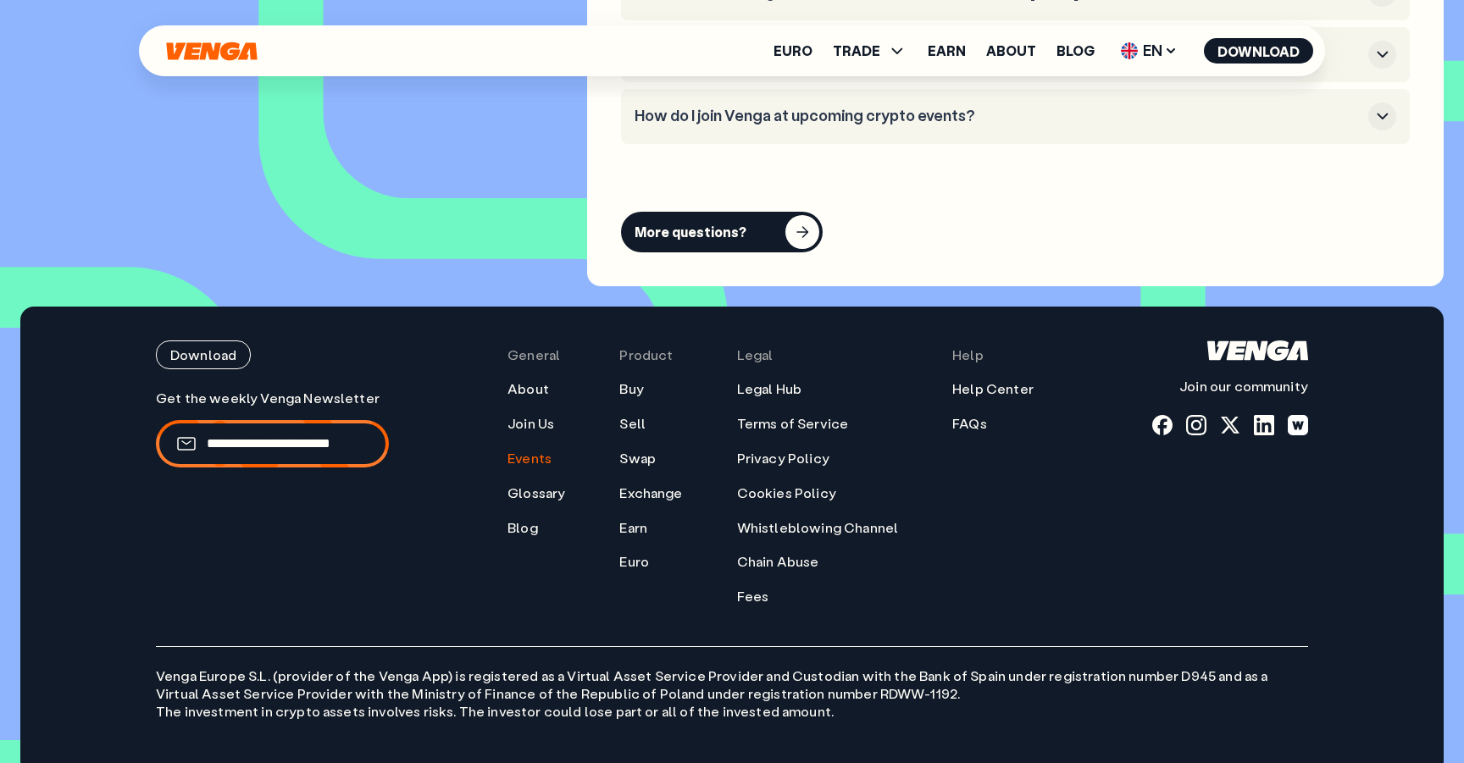
scroll to position [7228, 0]
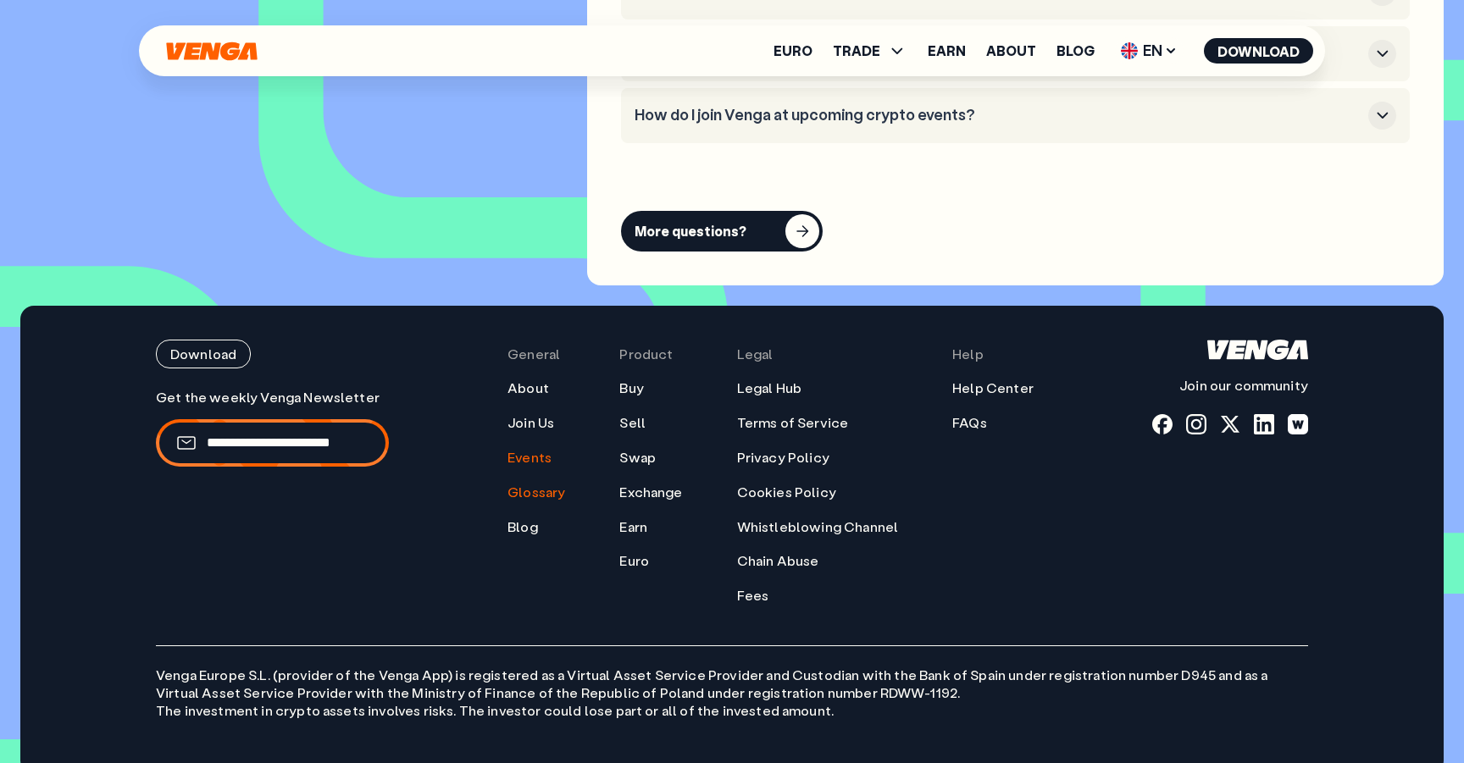
click at [516, 484] on link "Glossary" at bounding box center [536, 493] width 58 height 18
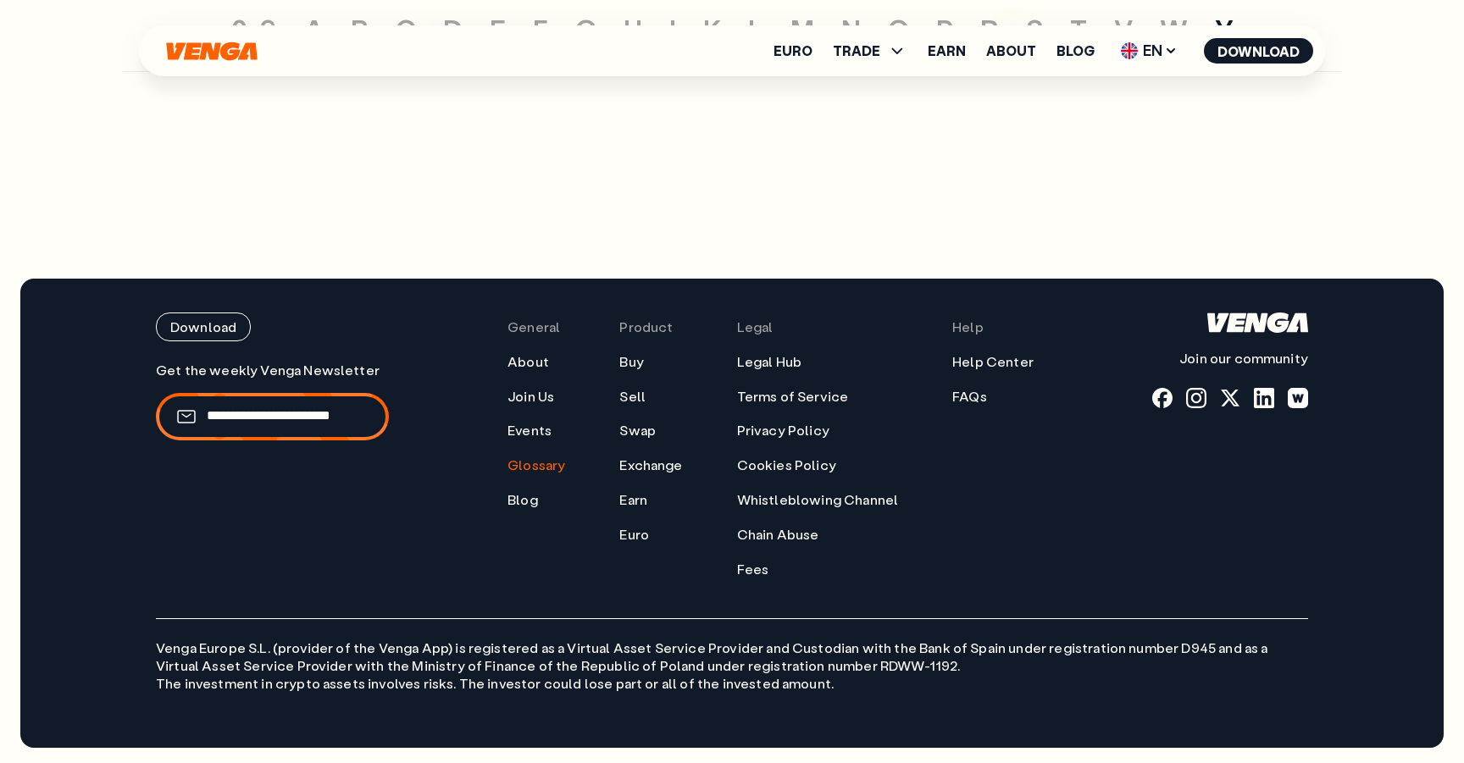
scroll to position [8287, 0]
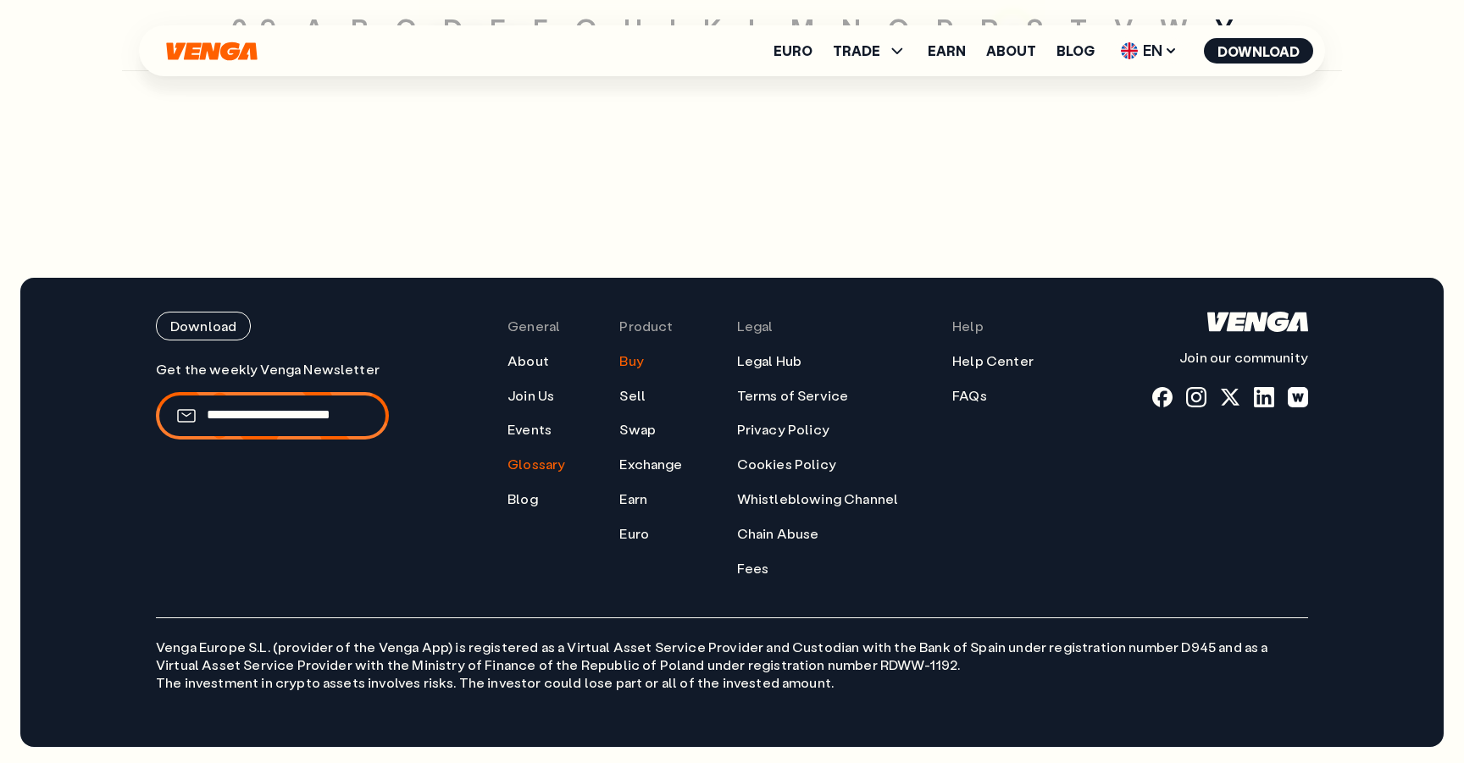
click at [634, 365] on link "Buy" at bounding box center [631, 361] width 24 height 18
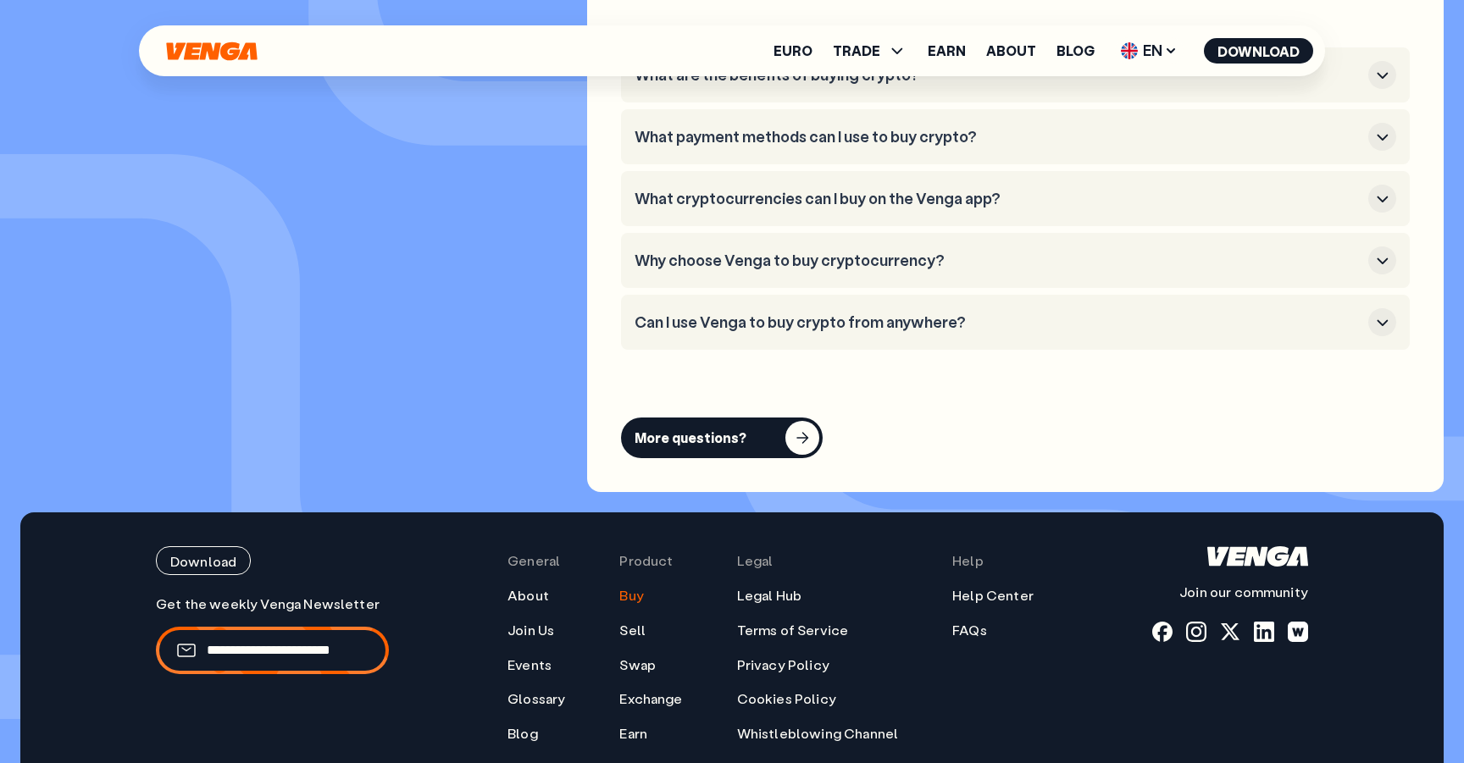
scroll to position [4911, 0]
